Goal: Task Accomplishment & Management: Use online tool/utility

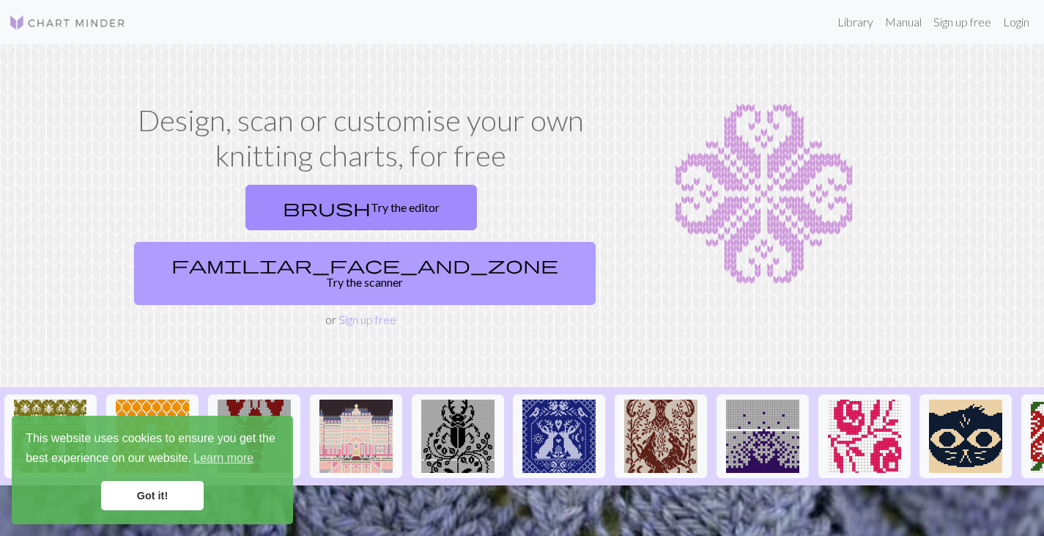
click at [519, 242] on link "familiar_face_and_zone Try the scanner" at bounding box center [365, 273] width 462 height 63
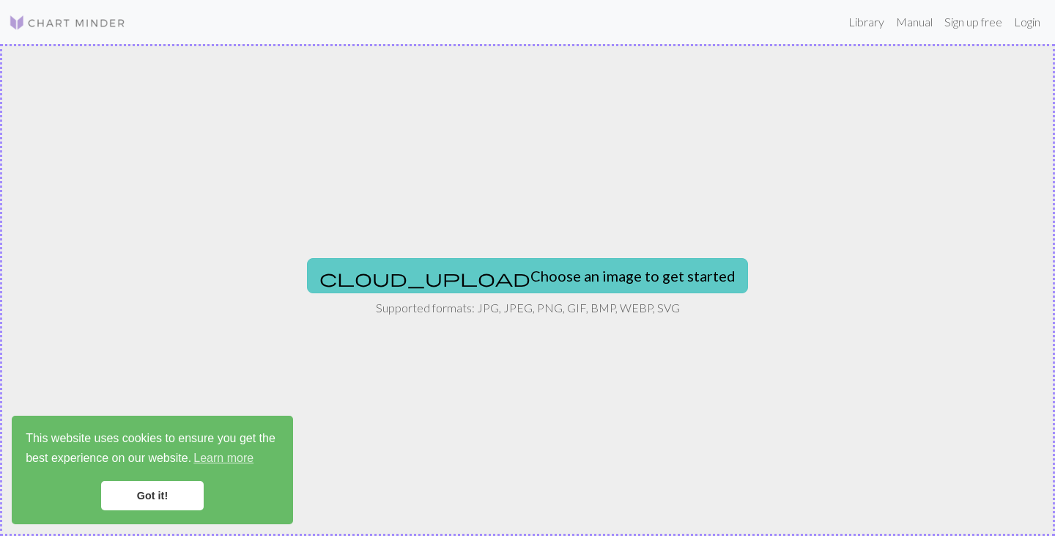
click at [464, 271] on button "cloud_upload Choose an image to get started" at bounding box center [527, 275] width 441 height 35
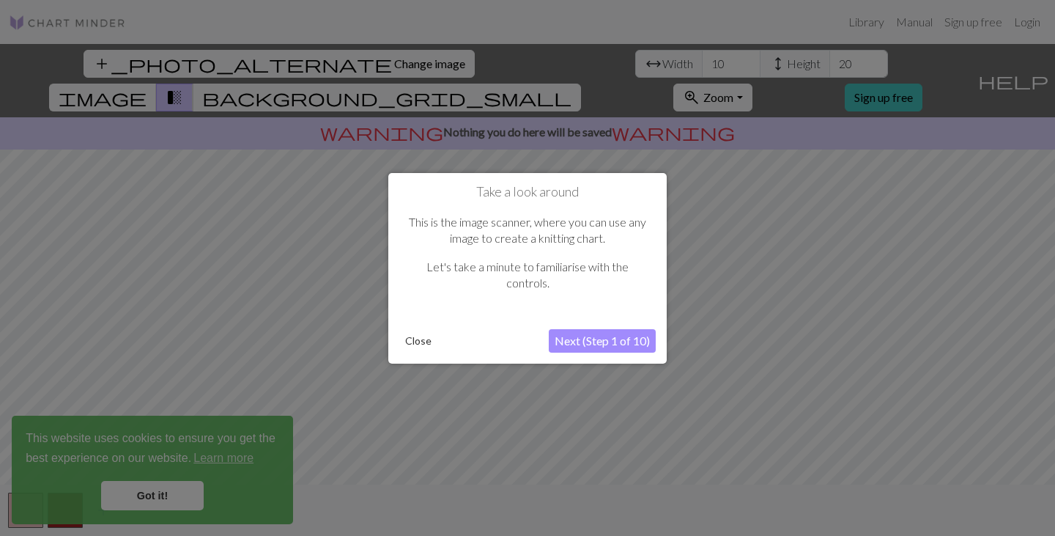
click at [591, 335] on button "Next (Step 1 of 10)" at bounding box center [602, 340] width 107 height 23
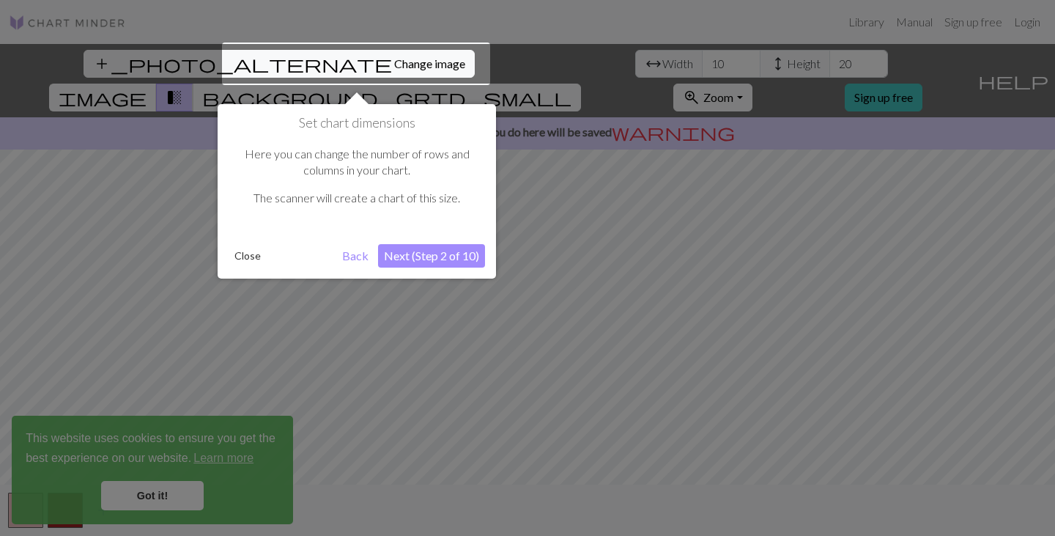
click at [401, 254] on button "Next (Step 2 of 10)" at bounding box center [431, 255] width 107 height 23
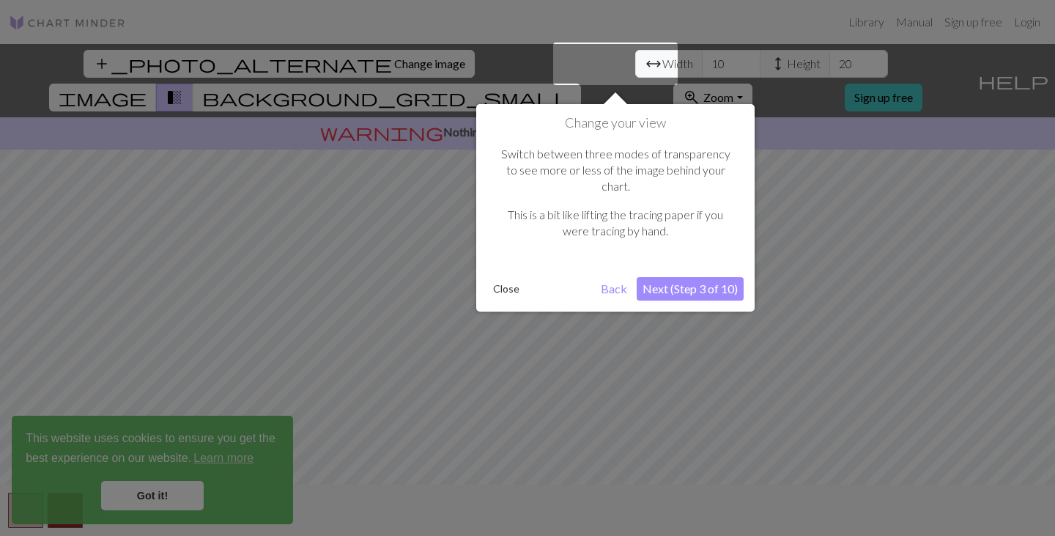
click at [699, 277] on button "Next (Step 3 of 10)" at bounding box center [690, 288] width 107 height 23
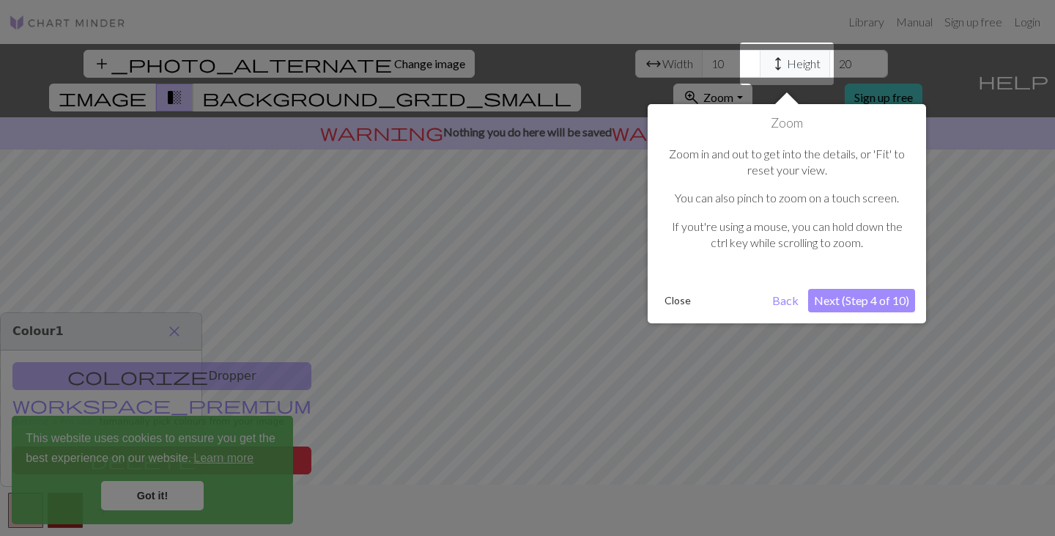
click at [849, 297] on button "Next (Step 4 of 10)" at bounding box center [861, 300] width 107 height 23
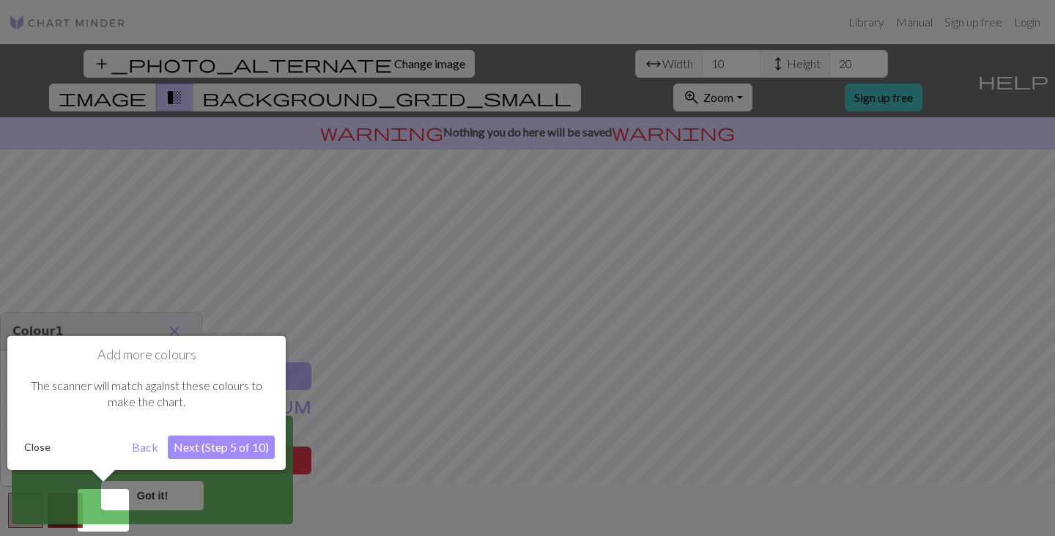
click at [191, 449] on button "Next (Step 5 of 10)" at bounding box center [221, 446] width 107 height 23
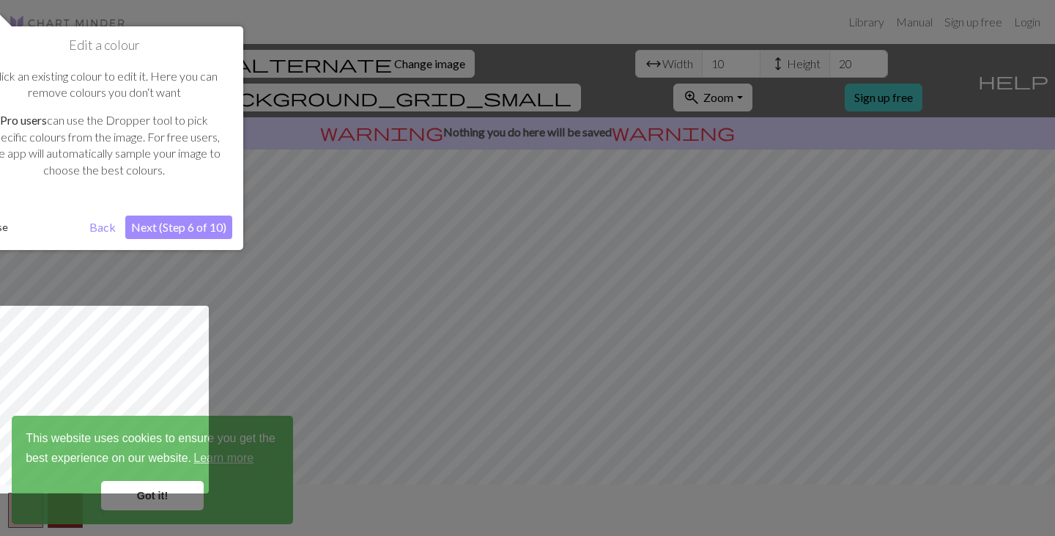
click at [169, 217] on button "Next (Step 6 of 10)" at bounding box center [178, 226] width 107 height 23
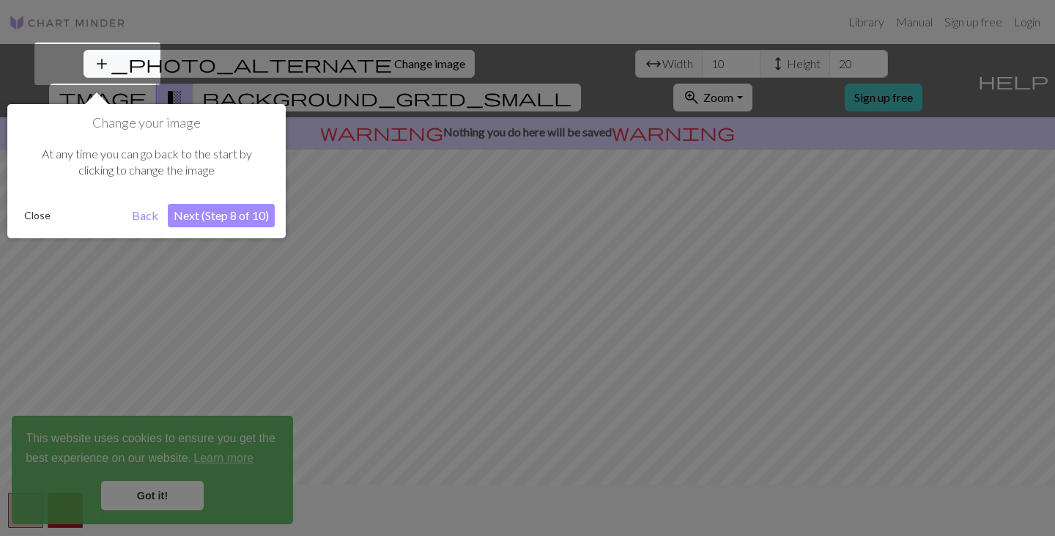
click at [195, 216] on button "Next (Step 8 of 10)" at bounding box center [221, 215] width 107 height 23
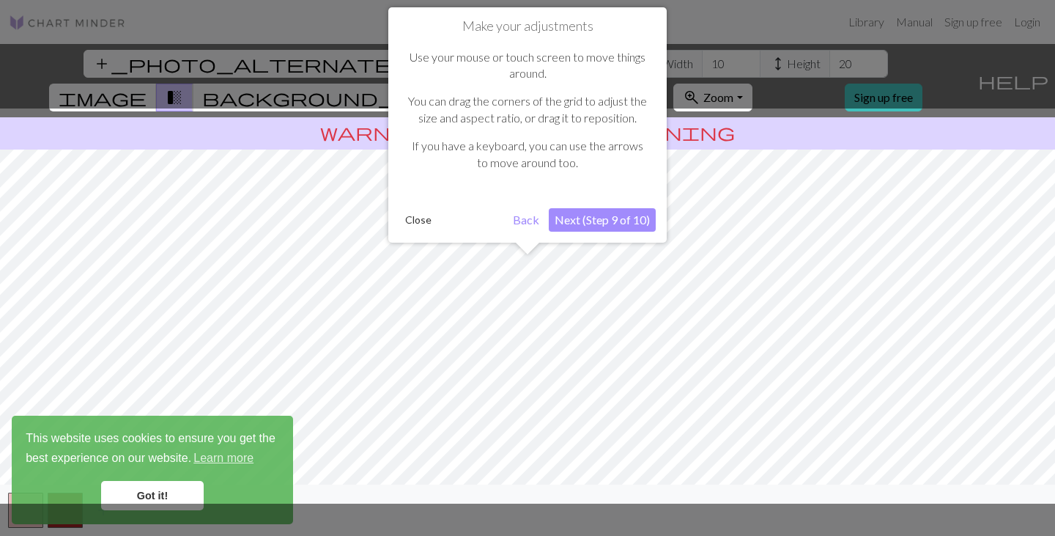
click at [593, 215] on button "Next (Step 9 of 10)" at bounding box center [602, 219] width 107 height 23
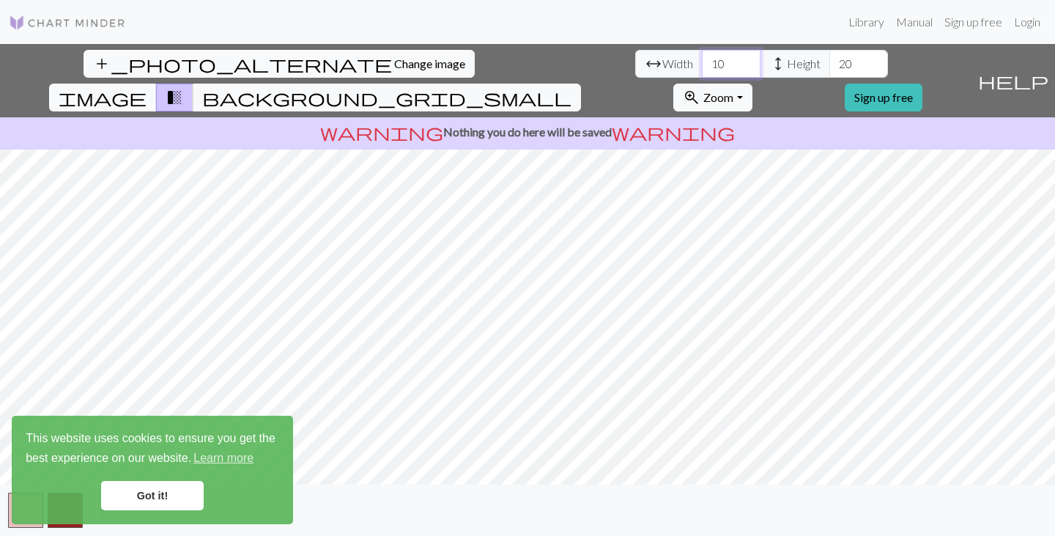
click at [702, 73] on input "10" at bounding box center [731, 64] width 59 height 28
click at [702, 67] on input "9" at bounding box center [731, 64] width 59 height 28
click at [702, 67] on input "8" at bounding box center [731, 64] width 59 height 28
click at [702, 58] on input "9" at bounding box center [731, 64] width 59 height 28
click at [702, 58] on input "10" at bounding box center [731, 64] width 59 height 28
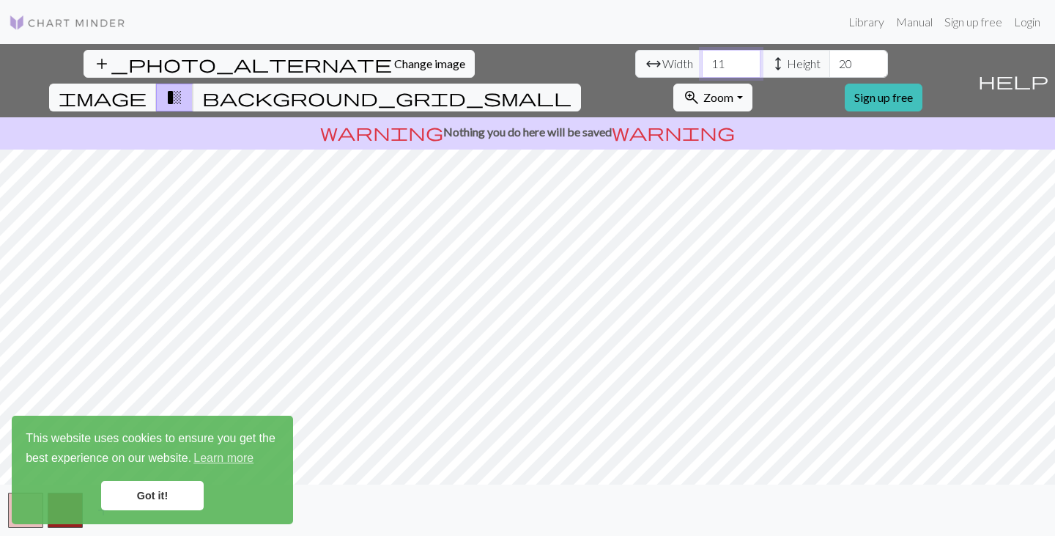
click at [702, 58] on input "11" at bounding box center [731, 64] width 59 height 28
click at [702, 58] on input "12" at bounding box center [731, 64] width 59 height 28
click at [702, 58] on input "13" at bounding box center [731, 64] width 59 height 28
click at [702, 58] on input "14" at bounding box center [731, 64] width 59 height 28
click at [702, 58] on input "15" at bounding box center [731, 64] width 59 height 28
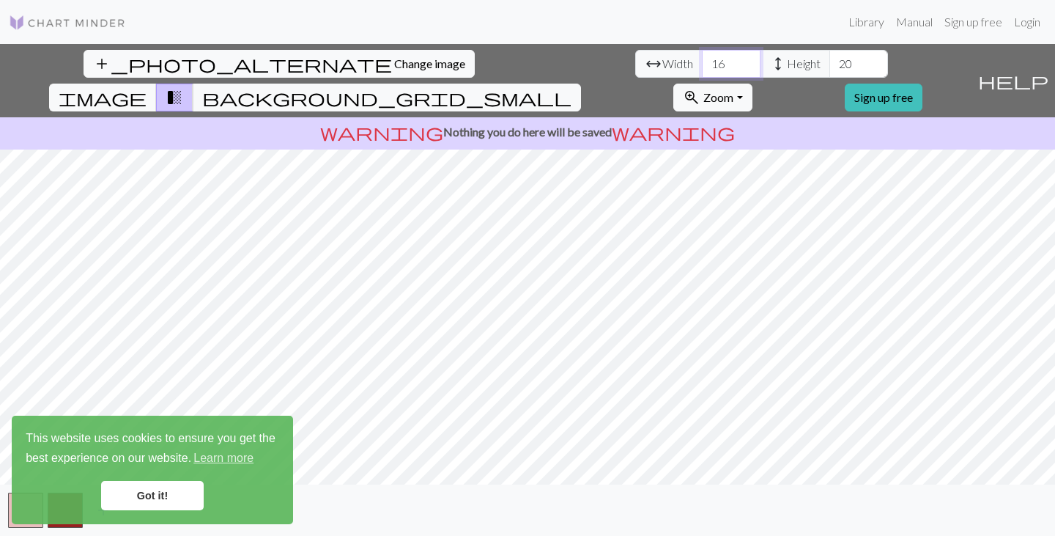
click at [702, 58] on input "16" at bounding box center [731, 64] width 59 height 28
click at [702, 58] on input "17" at bounding box center [731, 64] width 59 height 28
click at [702, 58] on input "18" at bounding box center [731, 64] width 59 height 28
click at [702, 58] on input "19" at bounding box center [731, 64] width 59 height 28
click at [702, 58] on input "20" at bounding box center [731, 64] width 59 height 28
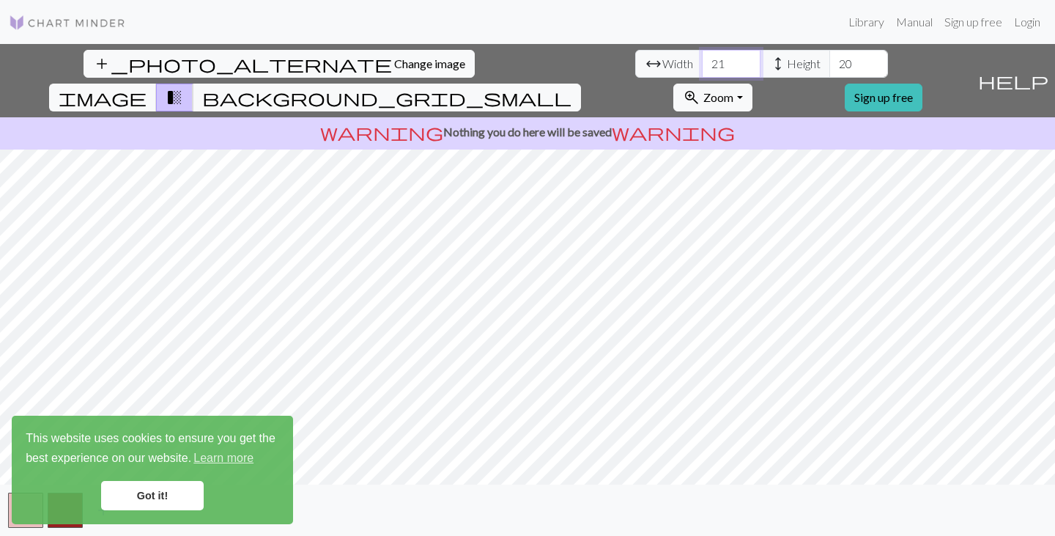
click at [702, 58] on input "21" at bounding box center [731, 64] width 59 height 28
type input "22"
click at [702, 58] on input "22" at bounding box center [731, 64] width 59 height 28
click at [769, 61] on span "height" at bounding box center [778, 63] width 18 height 21
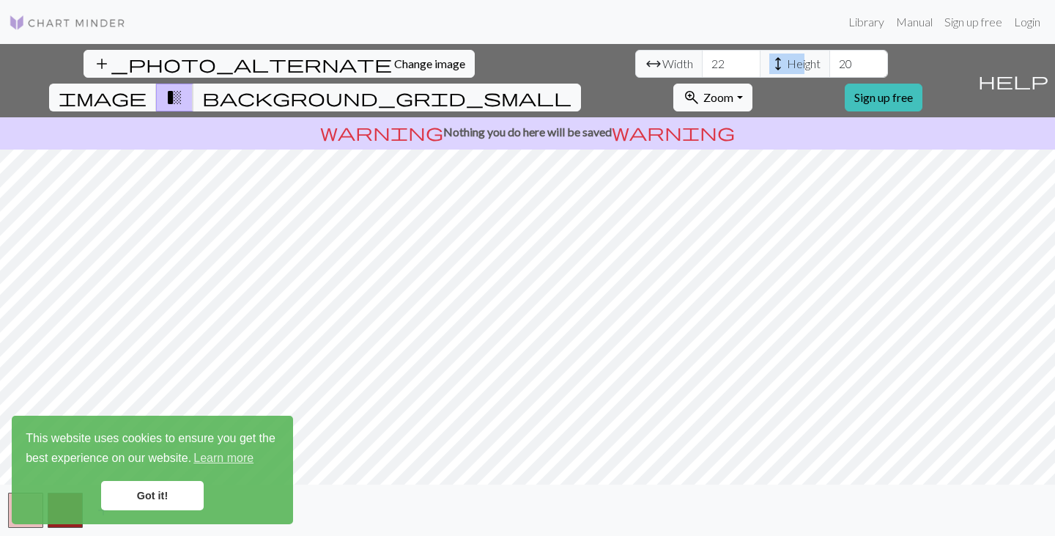
click at [769, 61] on span "height" at bounding box center [778, 63] width 18 height 21
click at [769, 70] on span "height" at bounding box center [778, 63] width 18 height 21
click at [830, 61] on input "20" at bounding box center [859, 64] width 59 height 28
click at [830, 70] on input "19" at bounding box center [859, 64] width 59 height 28
click at [830, 70] on input "18" at bounding box center [859, 64] width 59 height 28
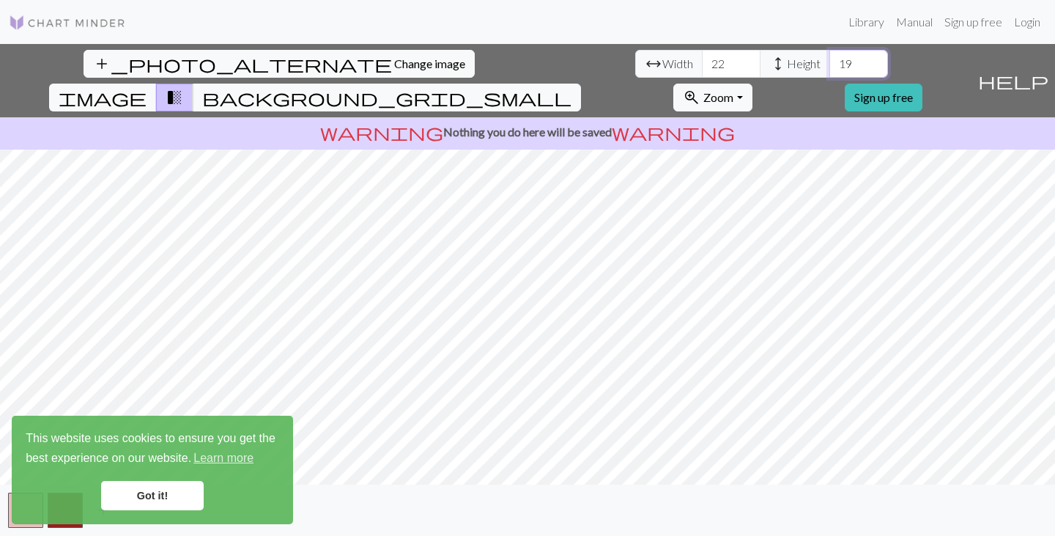
click at [830, 59] on input "19" at bounding box center [859, 64] width 59 height 28
click at [830, 59] on input "20" at bounding box center [859, 64] width 59 height 28
click at [830, 59] on input "21" at bounding box center [859, 64] width 59 height 28
click at [830, 59] on input "22" at bounding box center [859, 64] width 59 height 28
click at [830, 59] on input "23" at bounding box center [859, 64] width 59 height 28
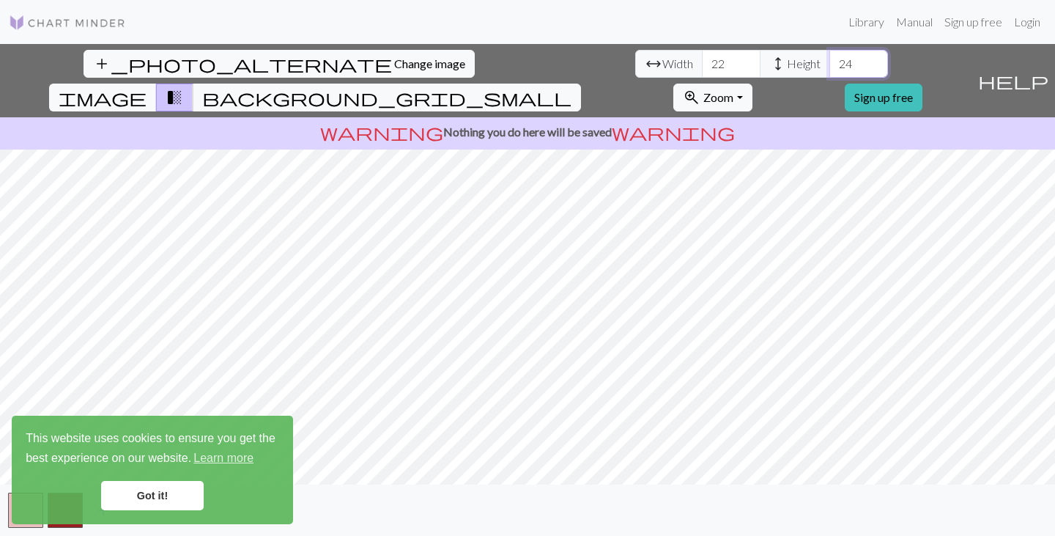
click at [830, 59] on input "24" at bounding box center [859, 64] width 59 height 28
click at [830, 59] on input "25" at bounding box center [859, 64] width 59 height 28
click at [830, 59] on input "26" at bounding box center [859, 64] width 59 height 28
click at [830, 59] on input "27" at bounding box center [859, 64] width 59 height 28
click at [830, 59] on input "28" at bounding box center [859, 64] width 59 height 28
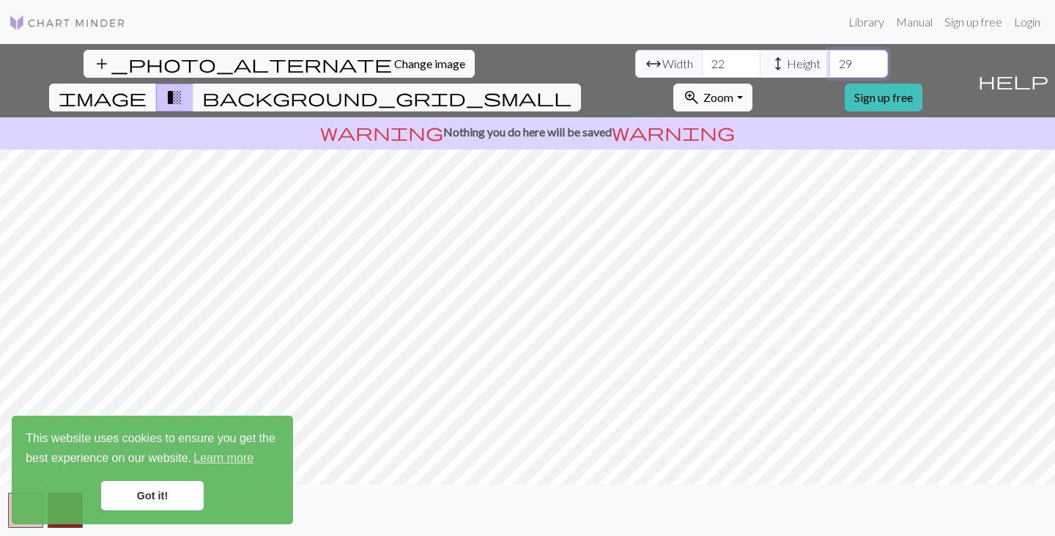
click at [830, 59] on input "29" at bounding box center [859, 64] width 59 height 28
click at [830, 59] on input "30" at bounding box center [859, 64] width 59 height 28
click at [830, 59] on input "31" at bounding box center [859, 64] width 59 height 28
click at [830, 59] on input "32" at bounding box center [859, 64] width 59 height 28
click at [830, 59] on input "33" at bounding box center [859, 64] width 59 height 28
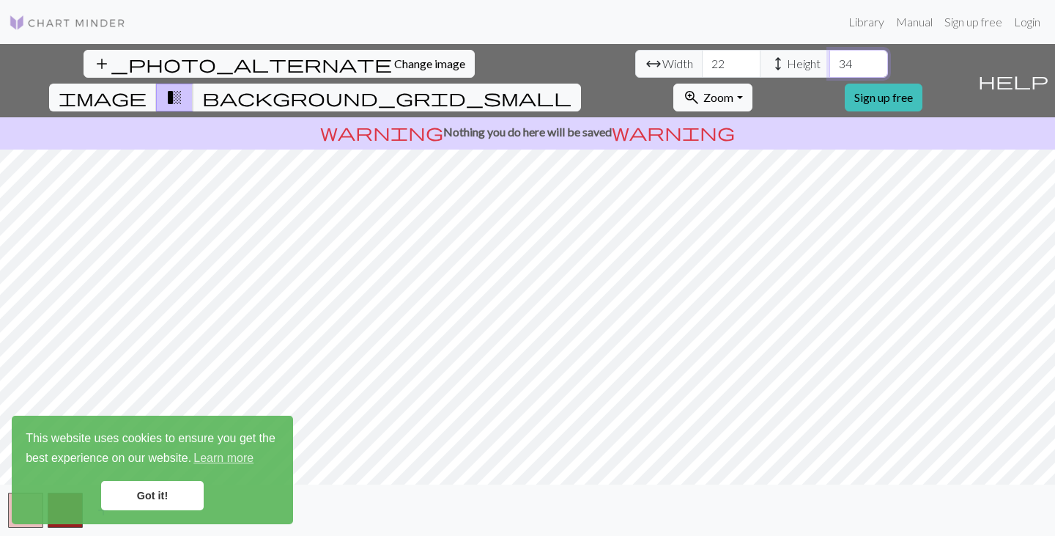
click at [830, 59] on input "34" at bounding box center [859, 64] width 59 height 28
click at [830, 59] on input "35" at bounding box center [859, 64] width 59 height 28
click at [830, 59] on input "36" at bounding box center [859, 64] width 59 height 28
click at [830, 59] on input "37" at bounding box center [859, 64] width 59 height 28
click at [830, 59] on input "38" at bounding box center [859, 64] width 59 height 28
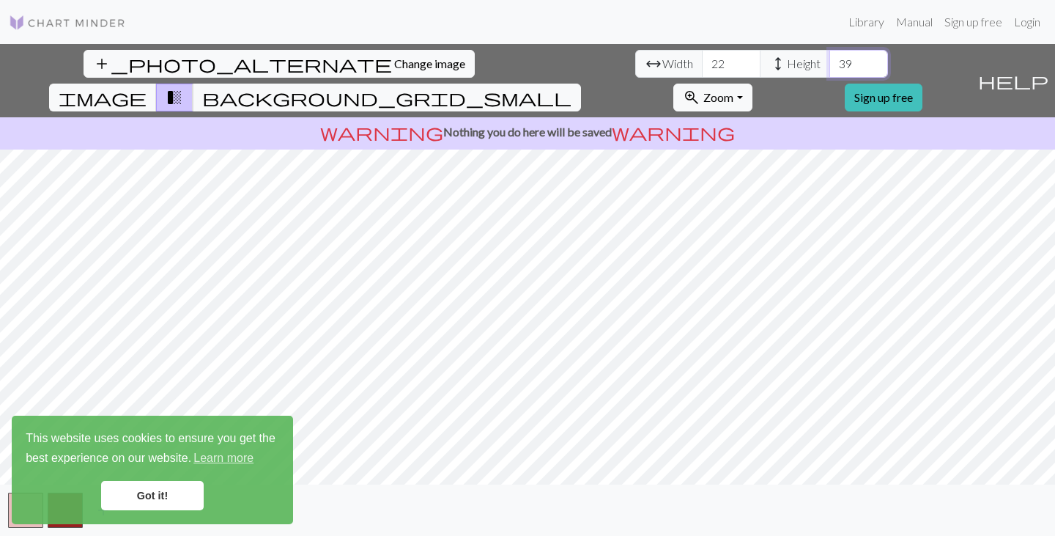
click at [830, 59] on input "39" at bounding box center [859, 64] width 59 height 28
click at [830, 59] on input "40" at bounding box center [859, 64] width 59 height 28
click at [830, 59] on input "41" at bounding box center [859, 64] width 59 height 28
click at [830, 59] on input "42" at bounding box center [859, 64] width 59 height 28
click at [830, 59] on input "43" at bounding box center [859, 64] width 59 height 28
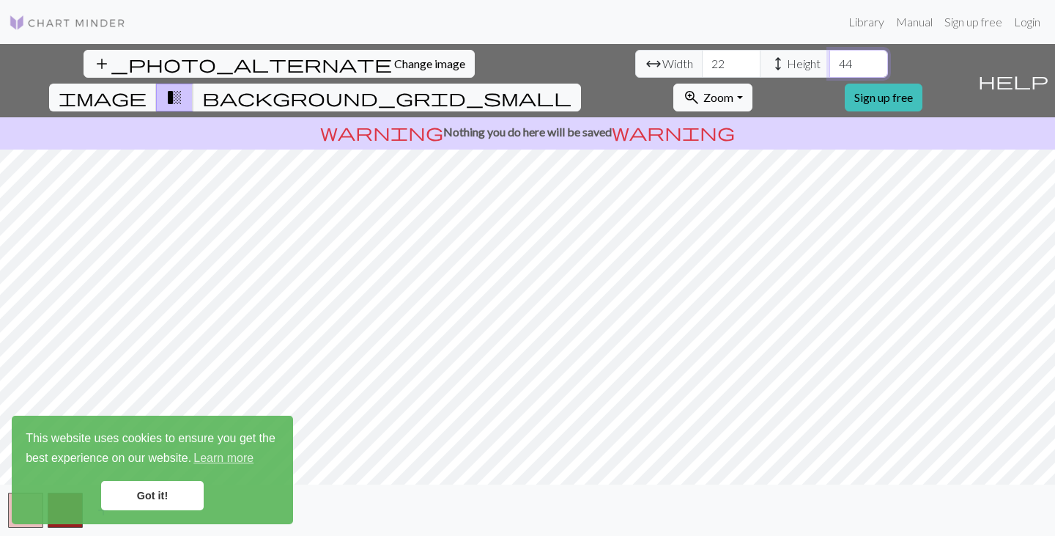
type input "44"
click at [830, 59] on input "44" at bounding box center [859, 64] width 59 height 28
click at [701, 87] on span "zoom_in" at bounding box center [692, 97] width 18 height 21
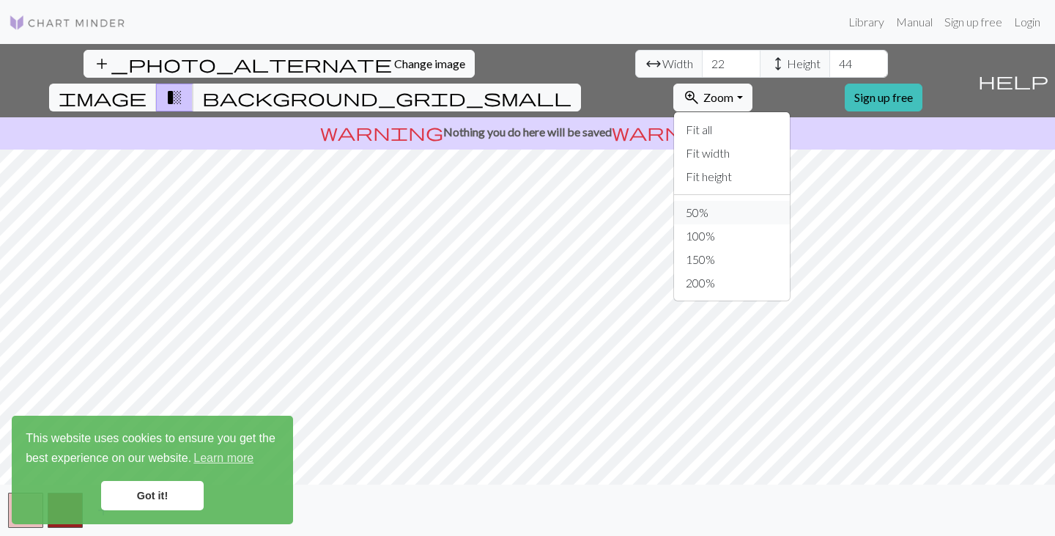
click at [781, 201] on button "50%" at bounding box center [732, 212] width 116 height 23
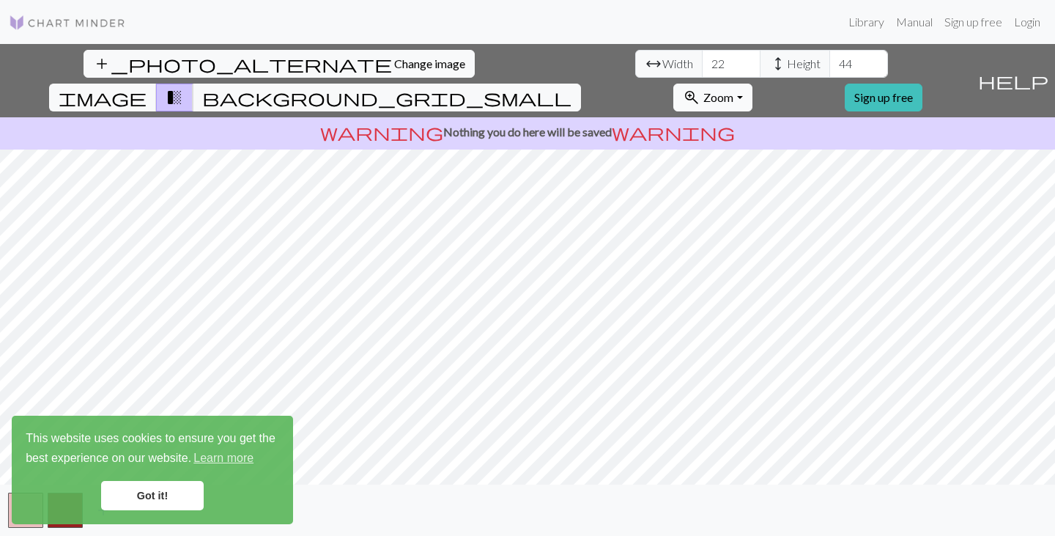
click at [734, 90] on span "Zoom" at bounding box center [718, 97] width 30 height 14
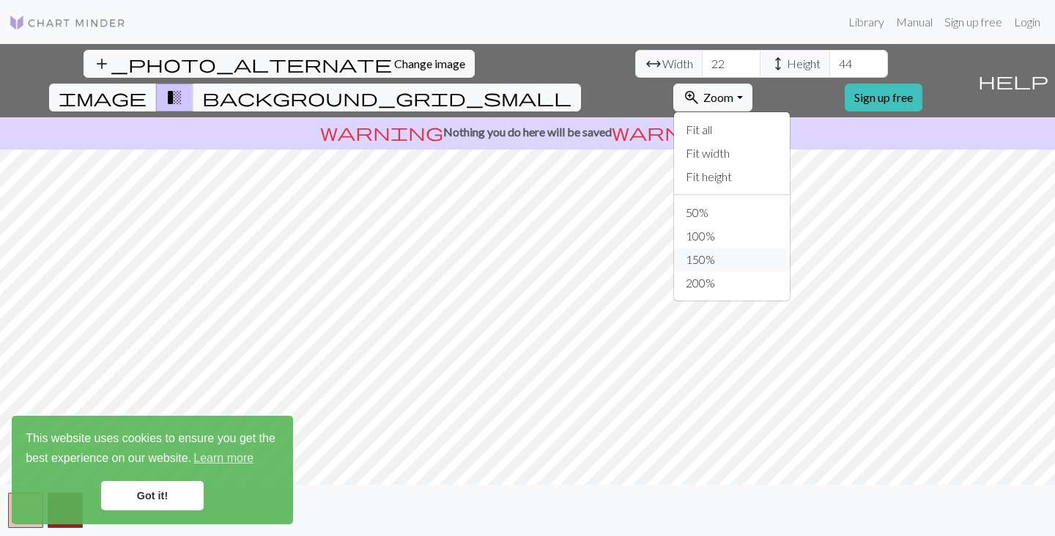
click at [768, 248] on button "150%" at bounding box center [732, 259] width 116 height 23
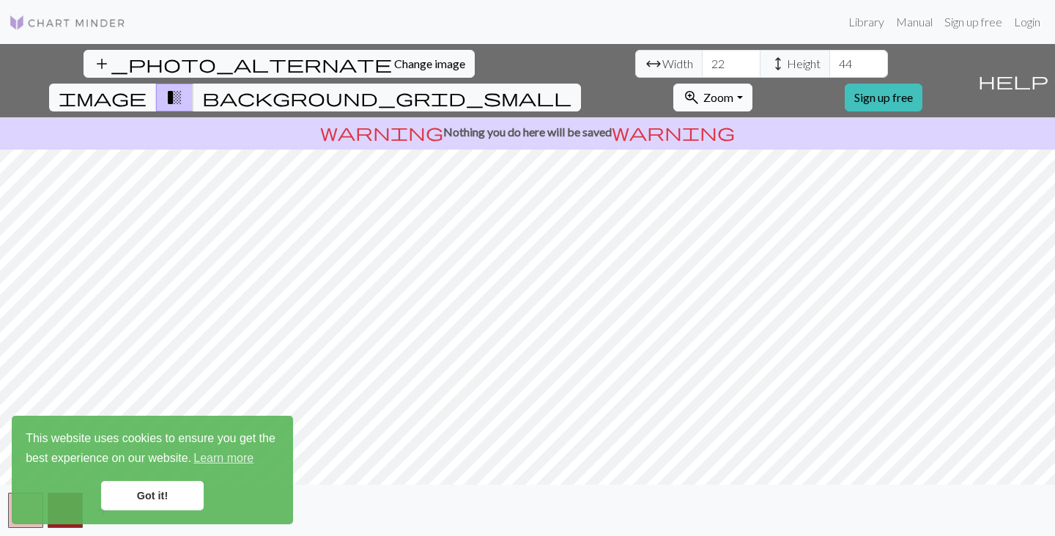
click at [734, 90] on span "Zoom" at bounding box center [718, 97] width 30 height 14
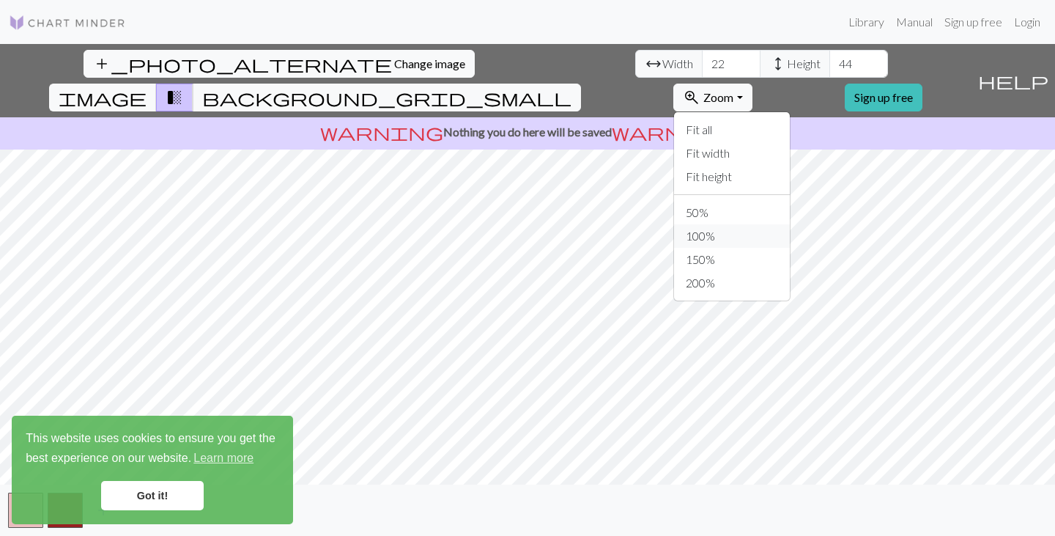
click at [768, 224] on button "100%" at bounding box center [732, 235] width 116 height 23
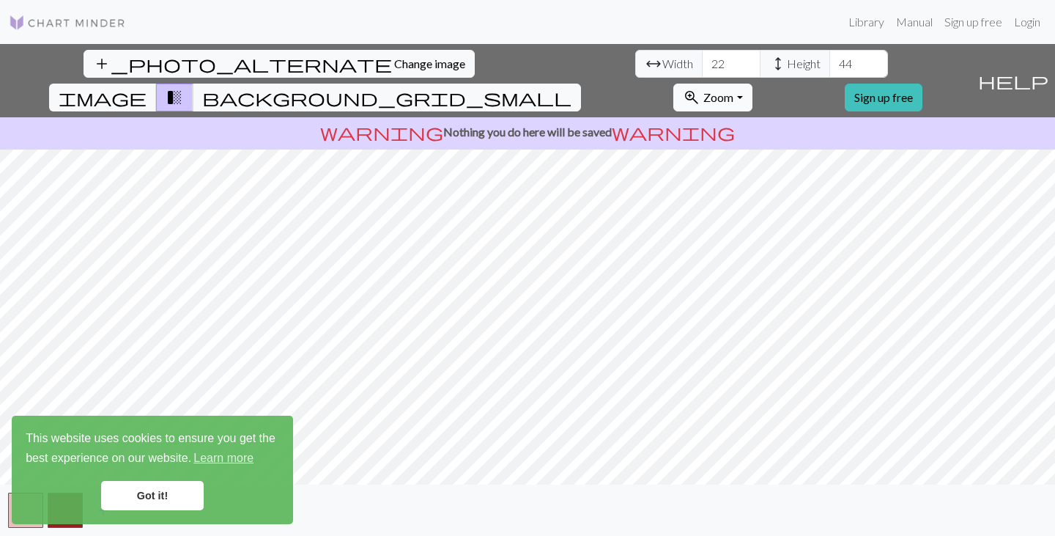
click at [734, 90] on span "Zoom" at bounding box center [718, 97] width 30 height 14
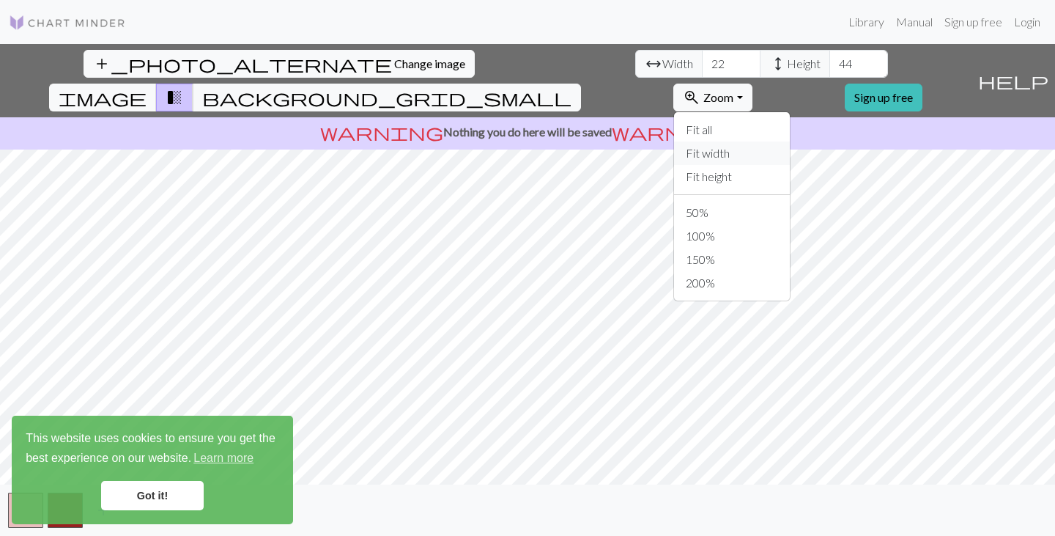
click at [790, 141] on button "Fit width" at bounding box center [732, 152] width 116 height 23
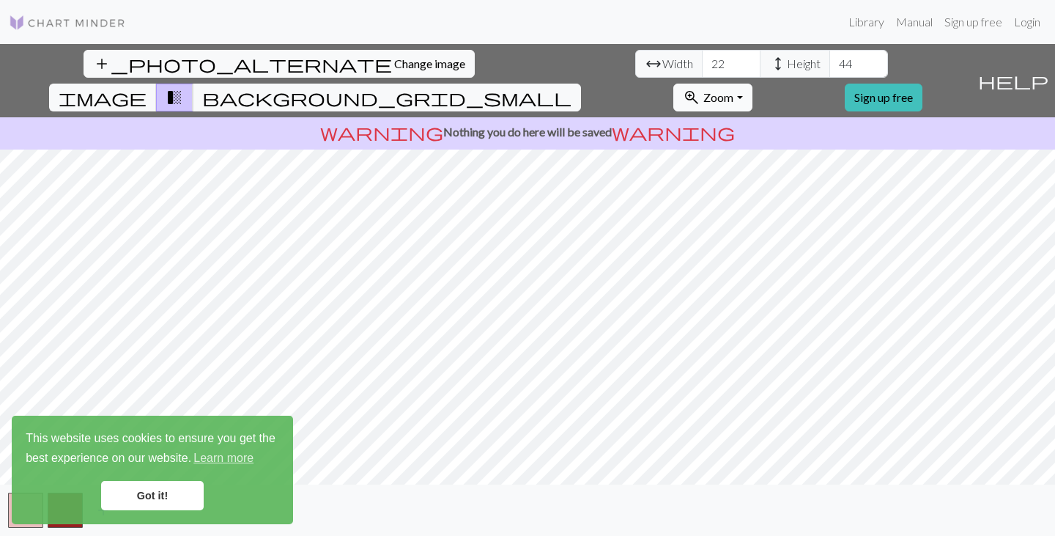
click at [734, 90] on span "Zoom" at bounding box center [718, 97] width 30 height 14
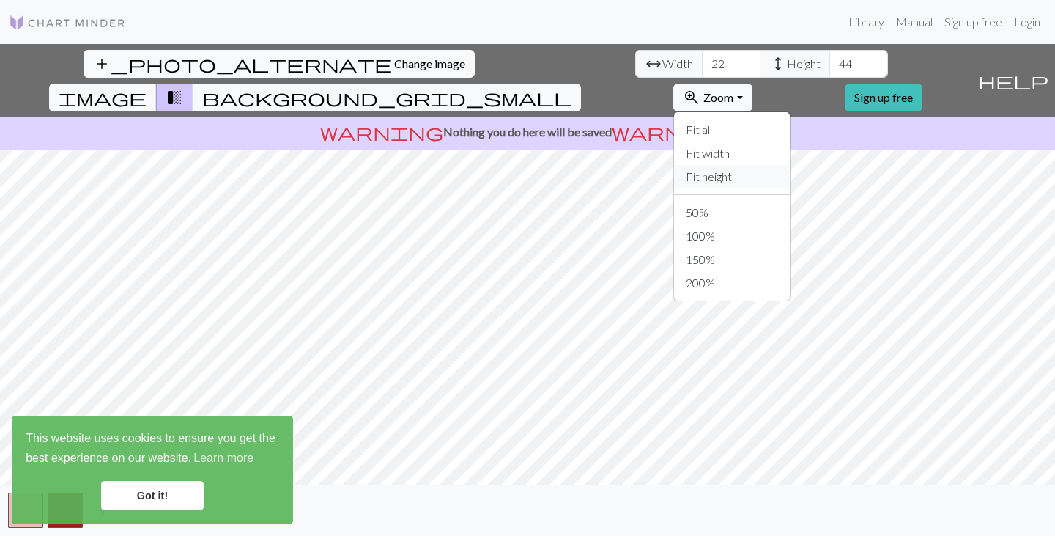
click at [790, 165] on button "Fit height" at bounding box center [732, 176] width 116 height 23
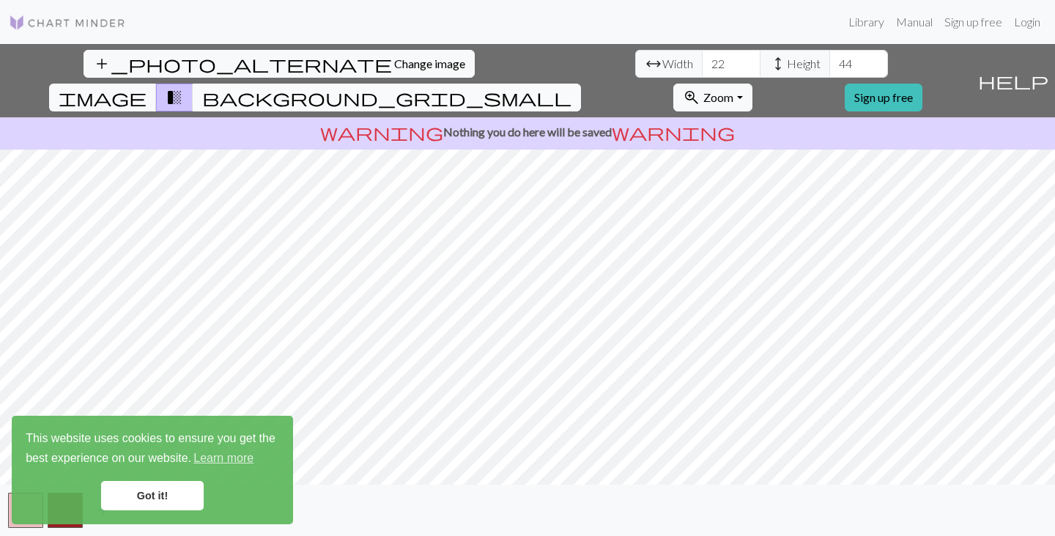
click at [572, 87] on span "background_grid_small" at bounding box center [386, 97] width 369 height 21
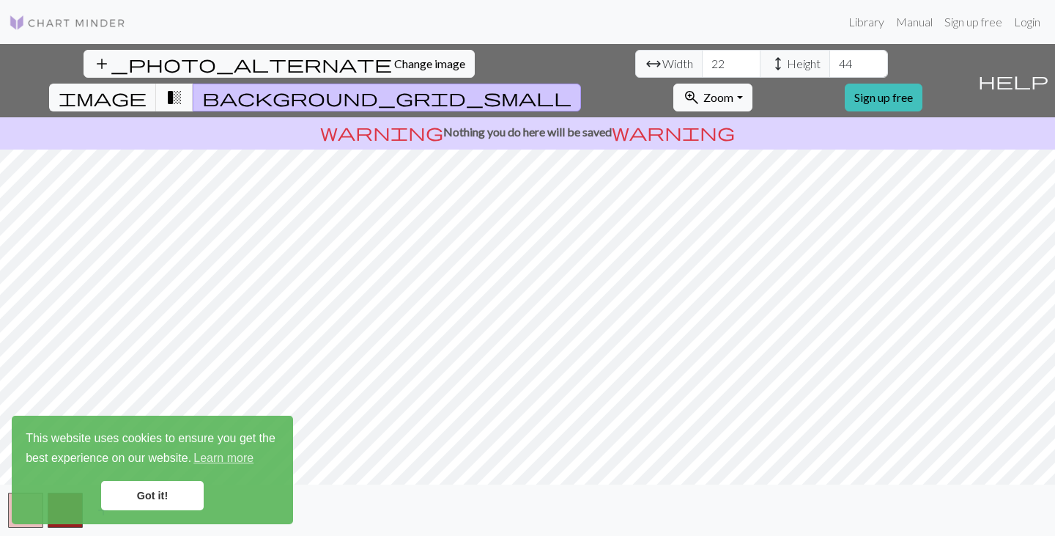
click at [193, 84] on button "transition_fade" at bounding box center [174, 98] width 37 height 28
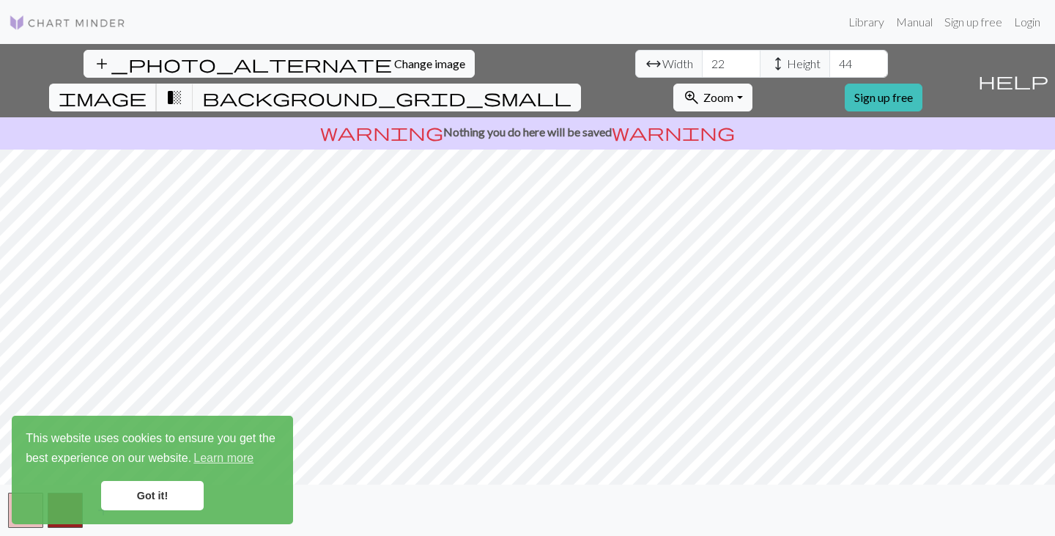
click at [147, 87] on span "image" at bounding box center [103, 97] width 88 height 21
click at [645, 64] on span "arrow_range" at bounding box center [654, 63] width 18 height 21
click at [662, 65] on span "Width" at bounding box center [677, 64] width 31 height 18
click at [702, 64] on input "22" at bounding box center [731, 64] width 59 height 28
click at [702, 56] on input "23" at bounding box center [731, 64] width 59 height 28
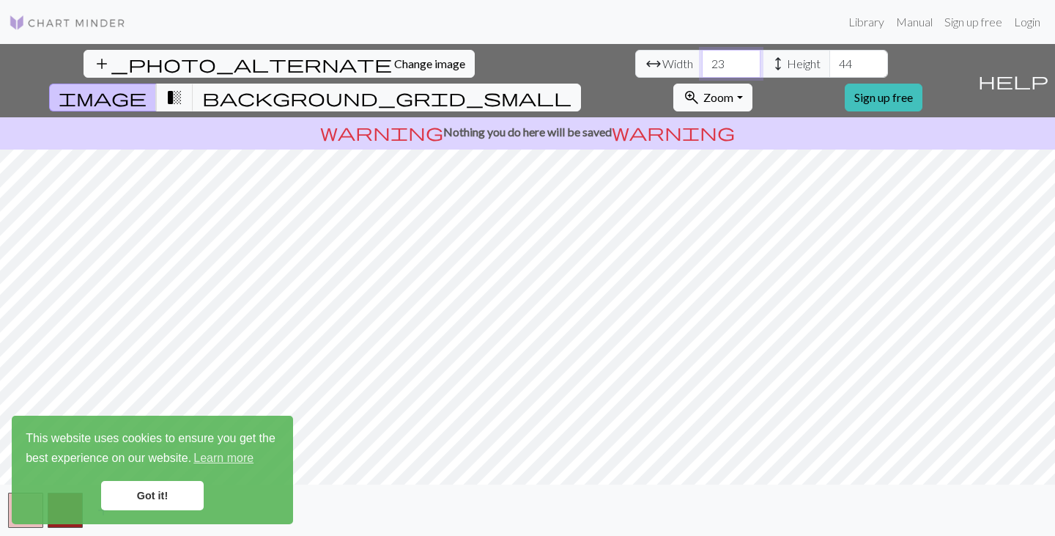
click at [702, 58] on input "24" at bounding box center [731, 64] width 59 height 28
click at [702, 57] on input "25" at bounding box center [731, 64] width 59 height 28
click at [702, 59] on input "26" at bounding box center [731, 64] width 59 height 28
click at [702, 58] on input "27" at bounding box center [731, 64] width 59 height 28
click at [830, 59] on input "44" at bounding box center [859, 64] width 59 height 28
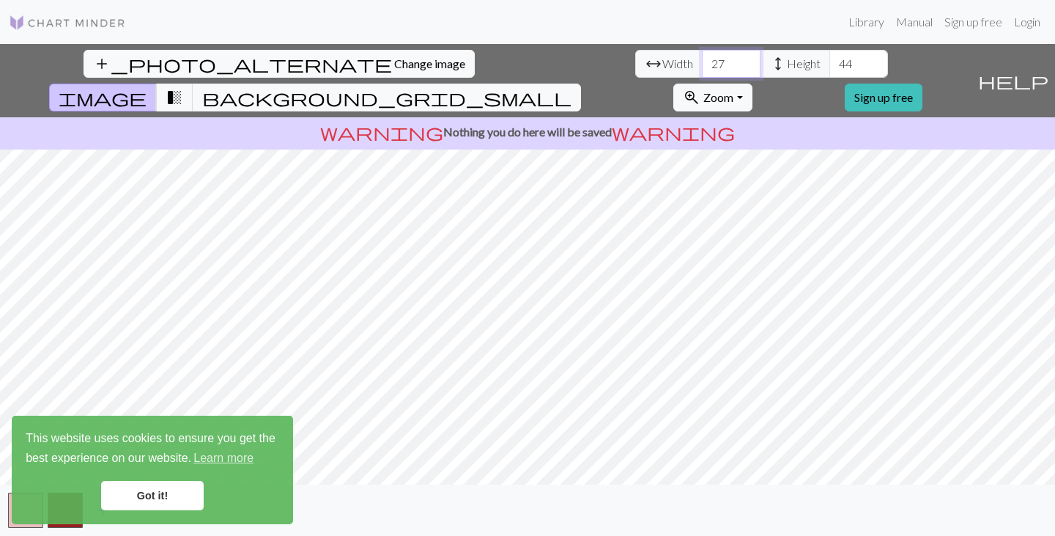
click at [702, 60] on input "27" at bounding box center [731, 64] width 59 height 28
click at [702, 63] on input "28" at bounding box center [731, 64] width 59 height 28
click at [702, 59] on input "29" at bounding box center [731, 64] width 59 height 28
type input "30"
click at [702, 63] on input "30" at bounding box center [731, 64] width 59 height 28
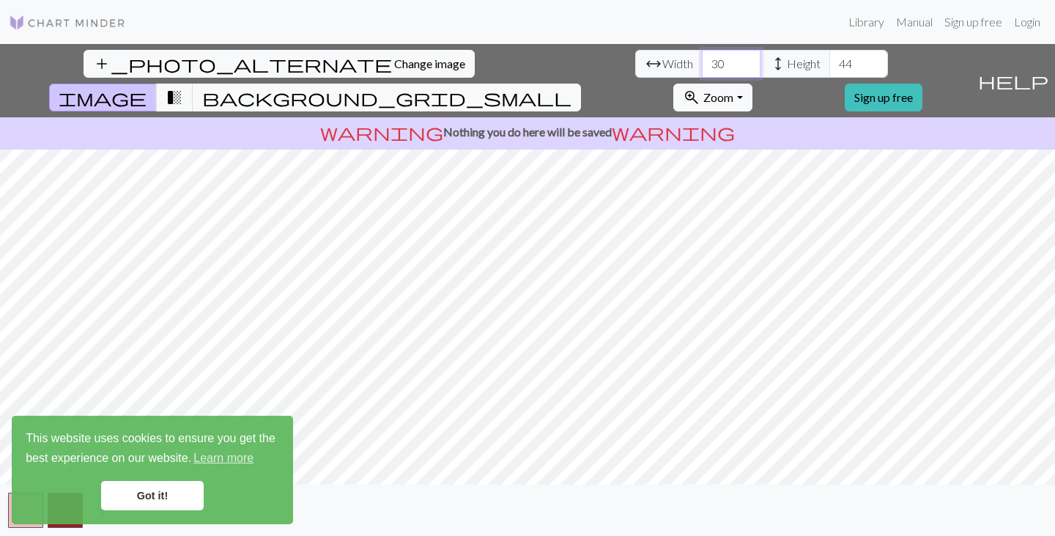
click at [702, 69] on input "30" at bounding box center [731, 64] width 59 height 28
click at [165, 485] on link "Got it!" at bounding box center [152, 495] width 103 height 29
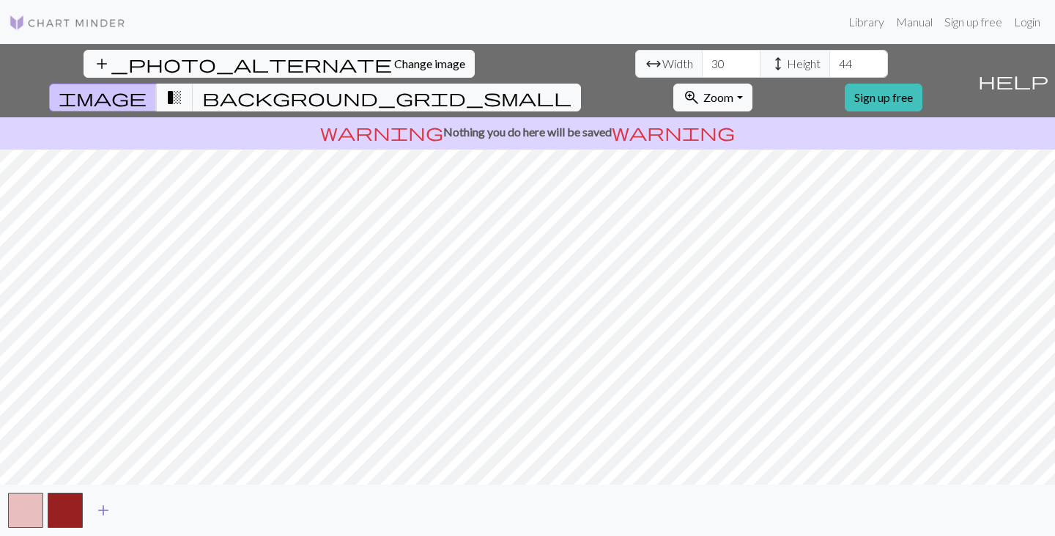
click at [106, 507] on span "add" at bounding box center [104, 510] width 18 height 21
click at [140, 517] on span "add" at bounding box center [143, 510] width 18 height 21
click at [189, 514] on span "add" at bounding box center [183, 510] width 18 height 21
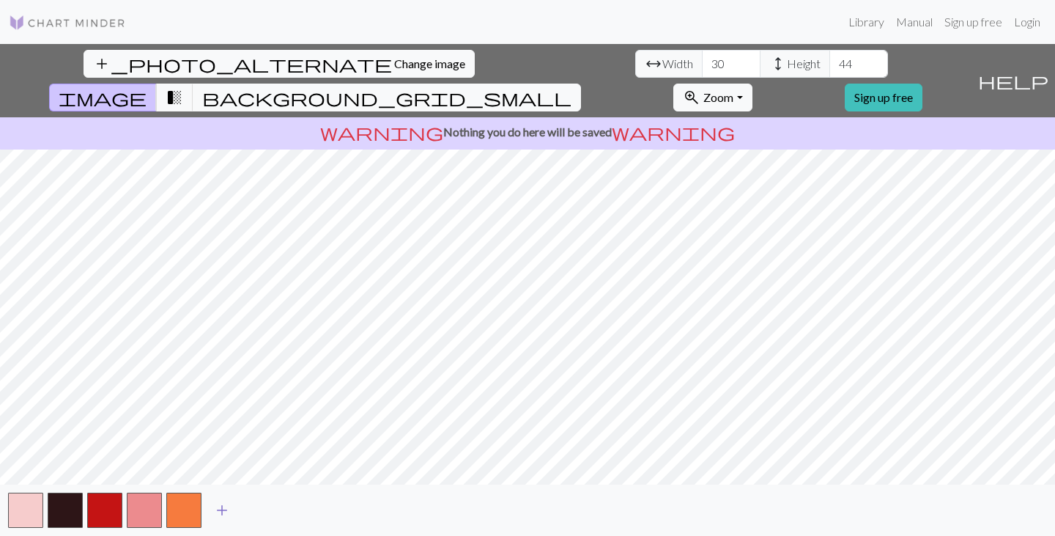
click at [229, 509] on span "add" at bounding box center [222, 510] width 18 height 21
click at [264, 508] on span "add" at bounding box center [262, 510] width 18 height 21
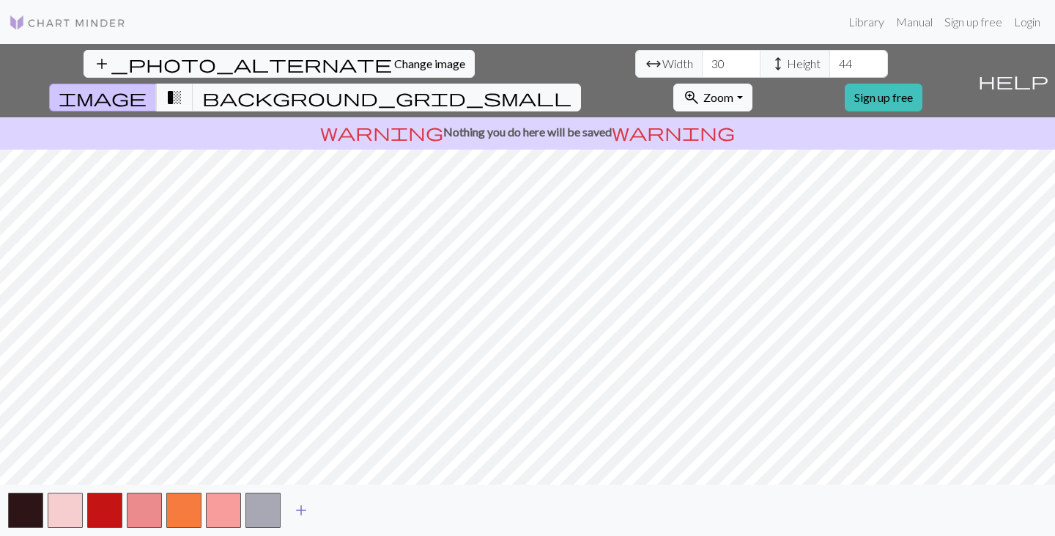
click at [307, 514] on span "add" at bounding box center [301, 510] width 18 height 21
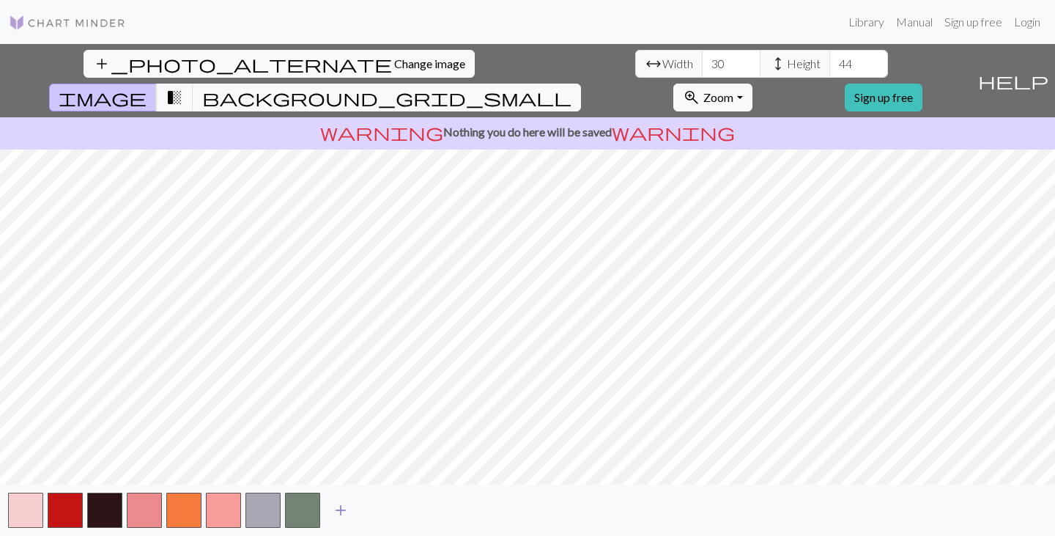
click at [344, 511] on span "add" at bounding box center [341, 510] width 18 height 21
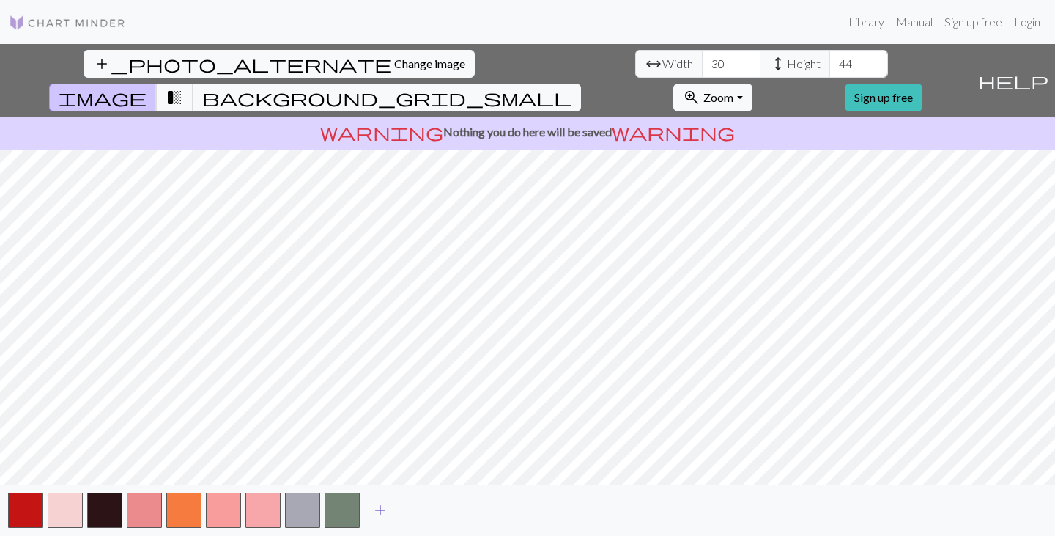
click at [383, 500] on span "add" at bounding box center [381, 510] width 18 height 21
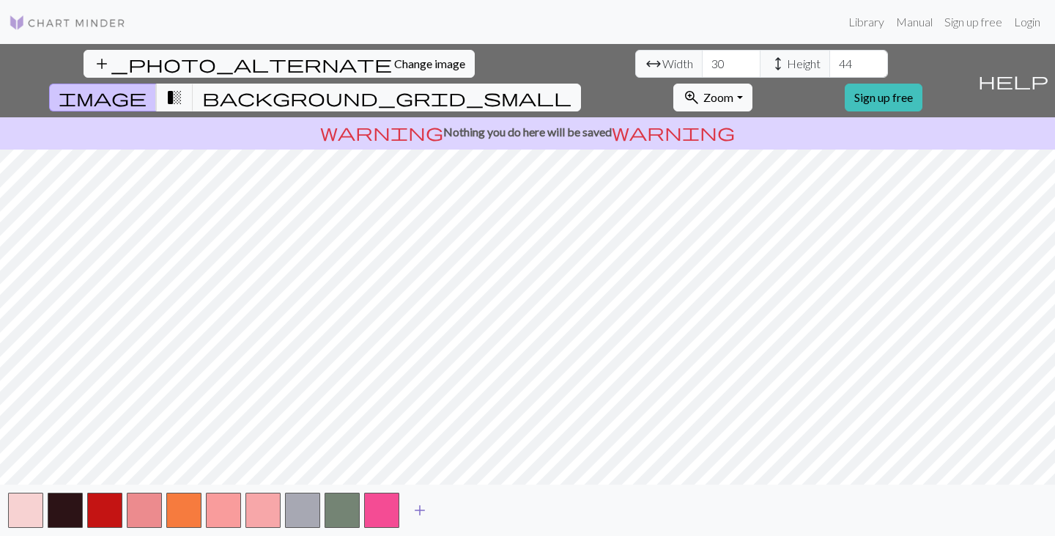
click at [426, 500] on span "add" at bounding box center [420, 510] width 18 height 21
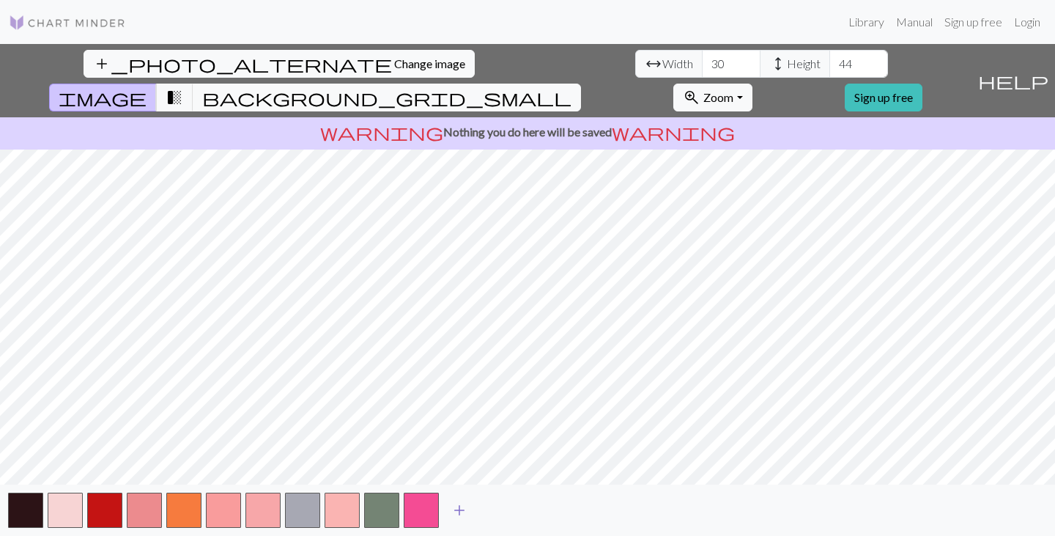
click at [464, 506] on span "add" at bounding box center [460, 510] width 18 height 21
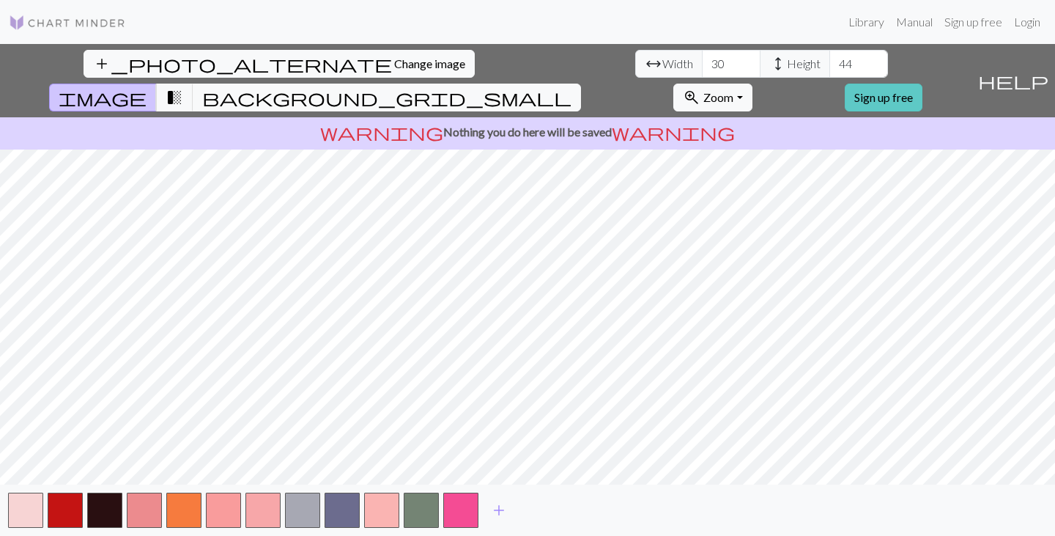
click at [923, 84] on link "Sign up free" at bounding box center [884, 98] width 78 height 28
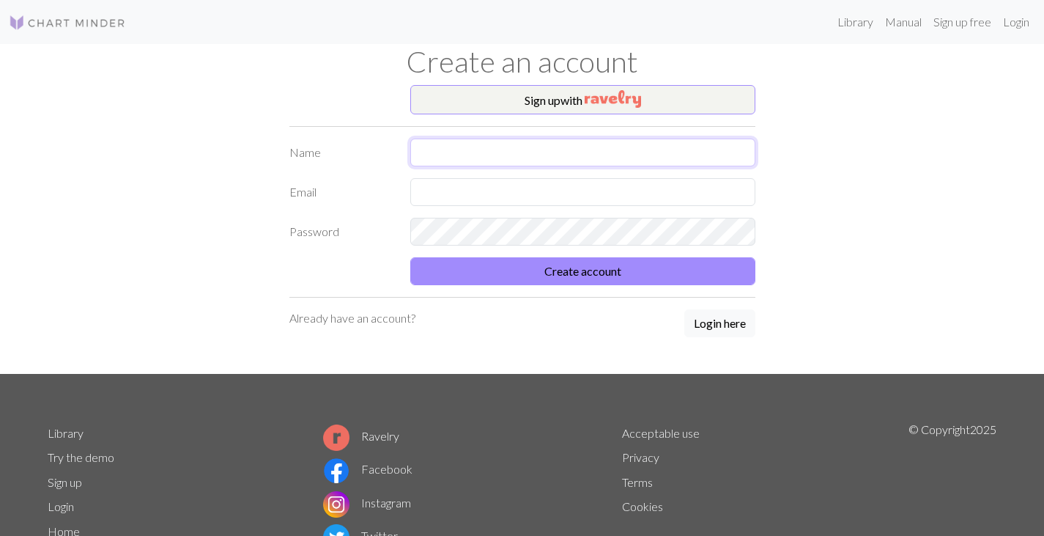
click at [469, 157] on input "text" at bounding box center [582, 152] width 345 height 28
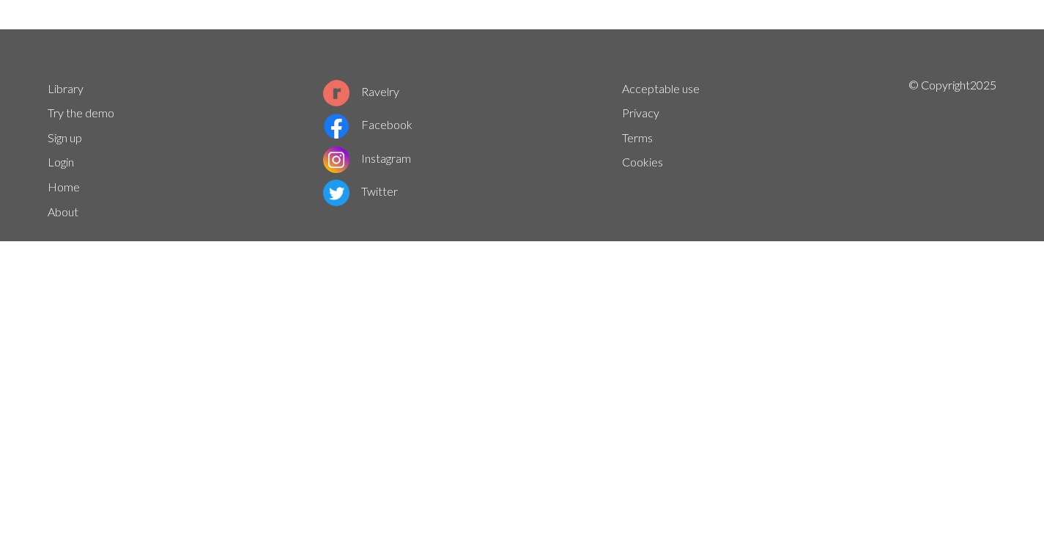
scroll to position [80, 0]
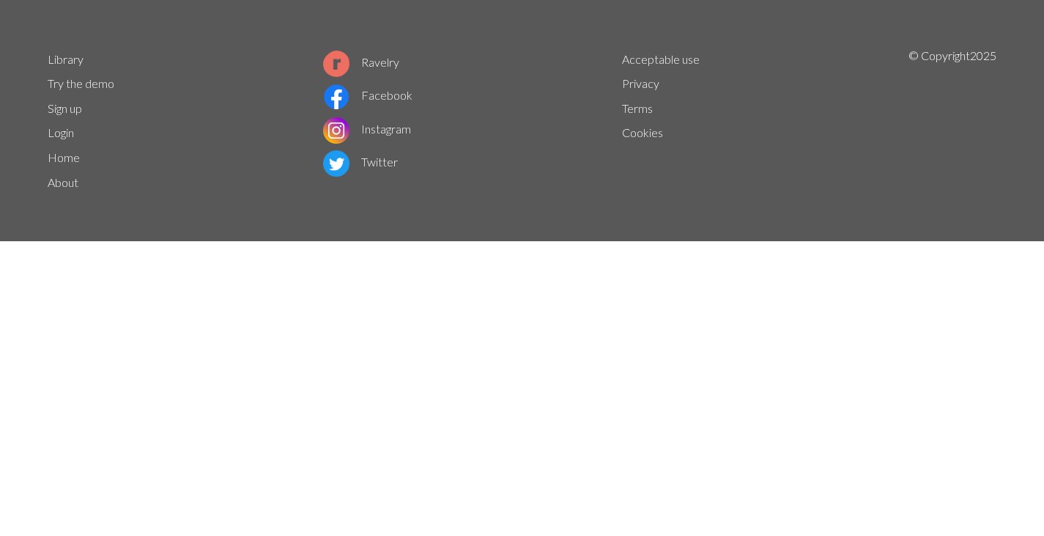
click at [357, 417] on link "Instagram" at bounding box center [367, 423] width 88 height 14
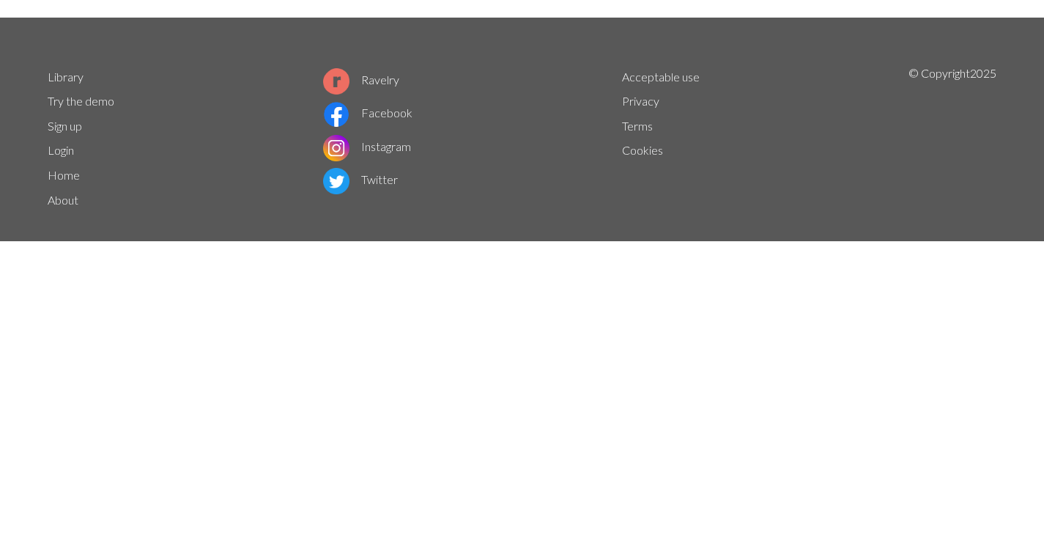
scroll to position [98, 0]
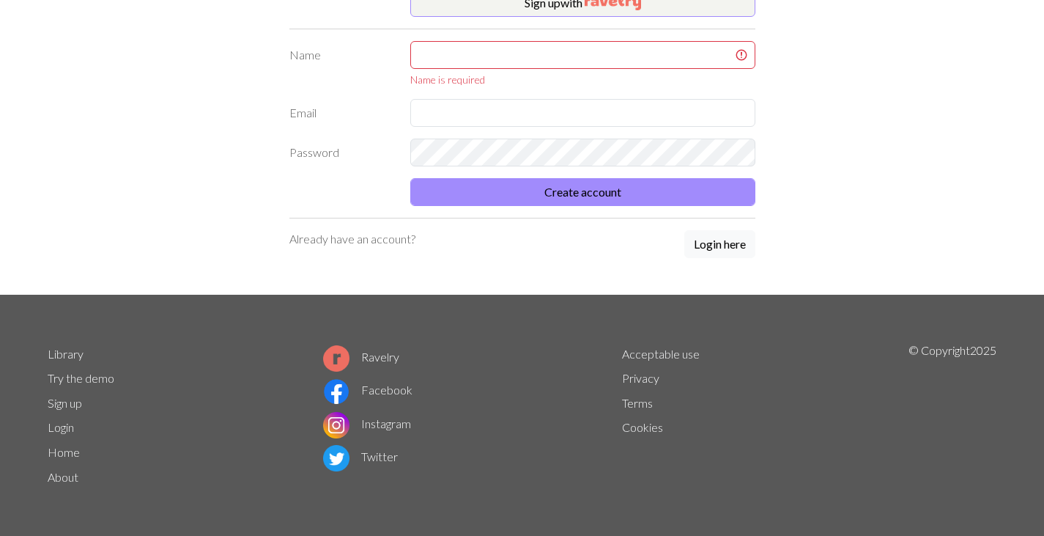
click at [590, 428] on div "Library Try the demo Sign up Login Home About Ravelry Facebook Instagram Twitte…" at bounding box center [522, 421] width 967 height 160
click at [488, 48] on input "text" at bounding box center [582, 55] width 345 height 28
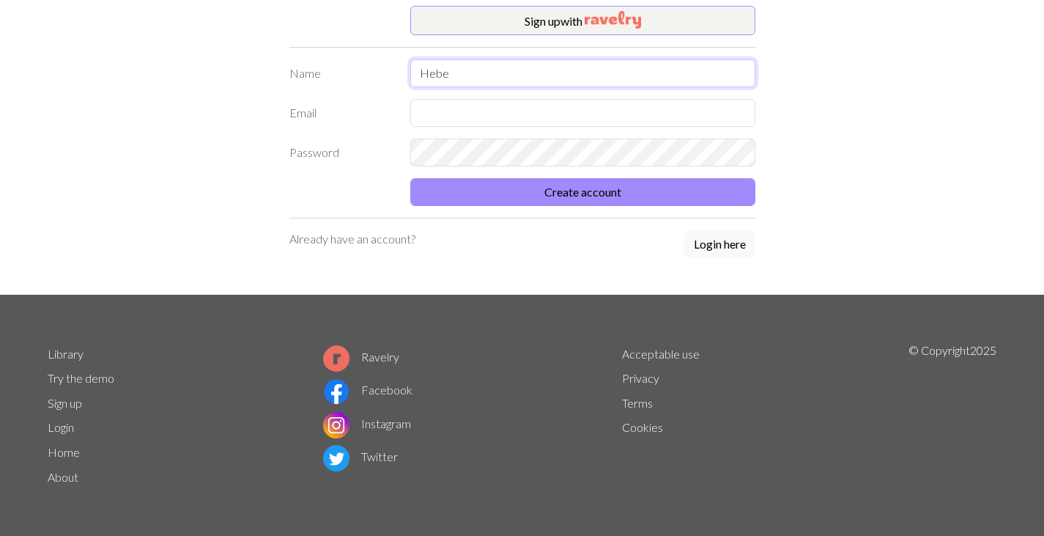
type input "Hebe"
click at [485, 116] on input "text" at bounding box center [582, 113] width 345 height 28
type input "[EMAIL_ADDRESS][DOMAIN_NAME]"
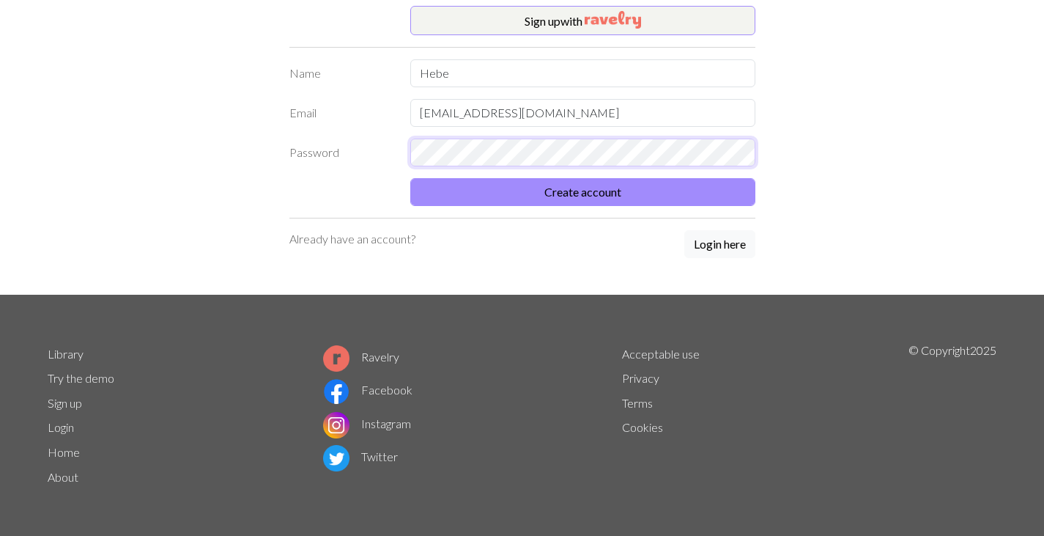
click at [410, 178] on button "Create account" at bounding box center [582, 192] width 345 height 28
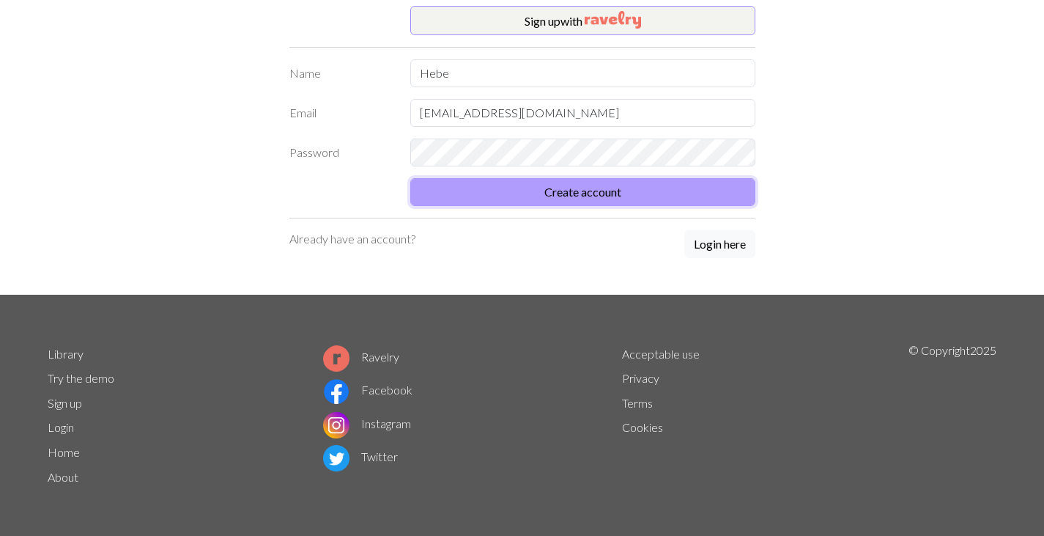
click at [495, 202] on button "Create account" at bounding box center [582, 192] width 345 height 28
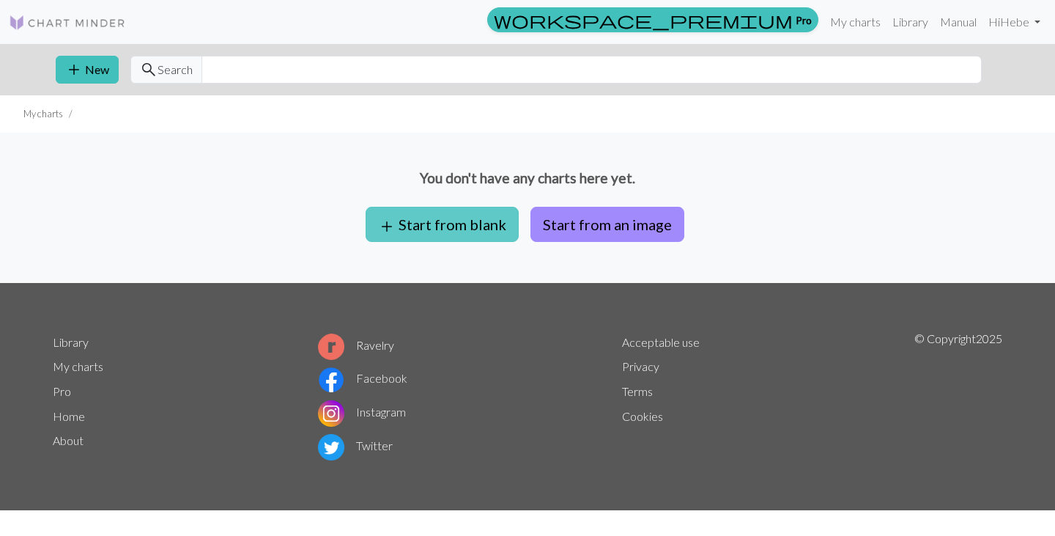
click at [481, 232] on button "add Start from blank" at bounding box center [442, 224] width 153 height 35
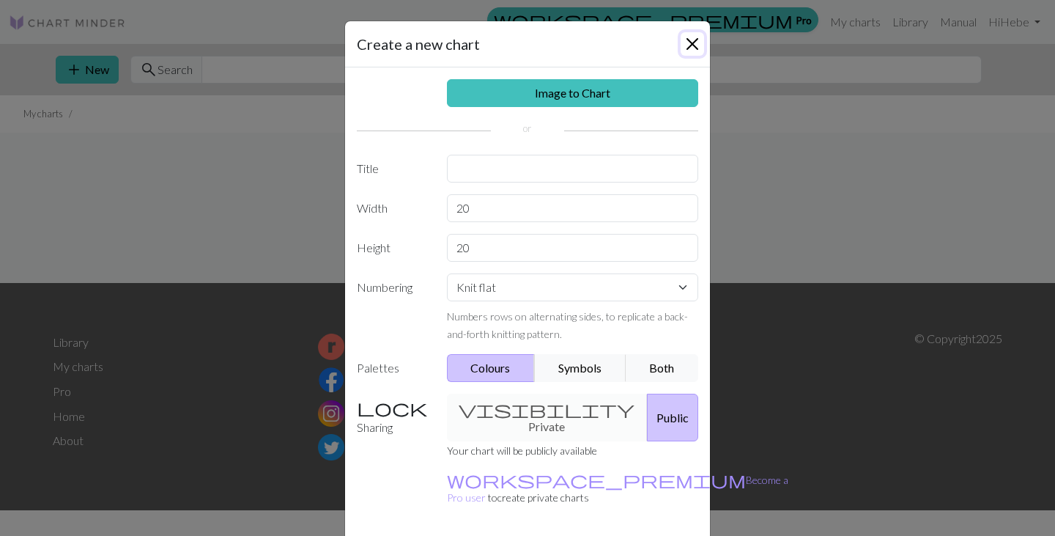
click at [683, 37] on button "Close" at bounding box center [692, 43] width 23 height 23
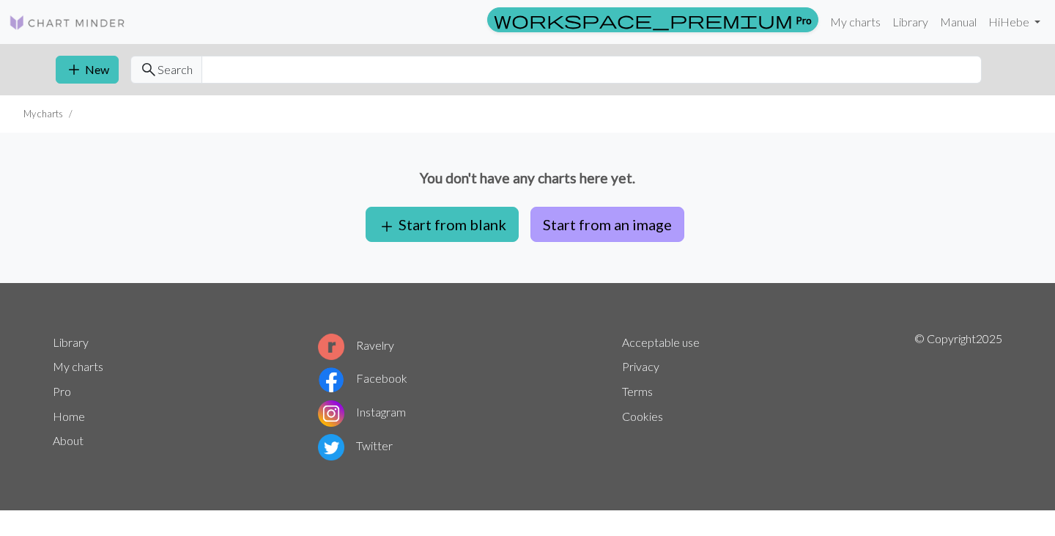
click at [591, 220] on button "Start from an image" at bounding box center [608, 224] width 154 height 35
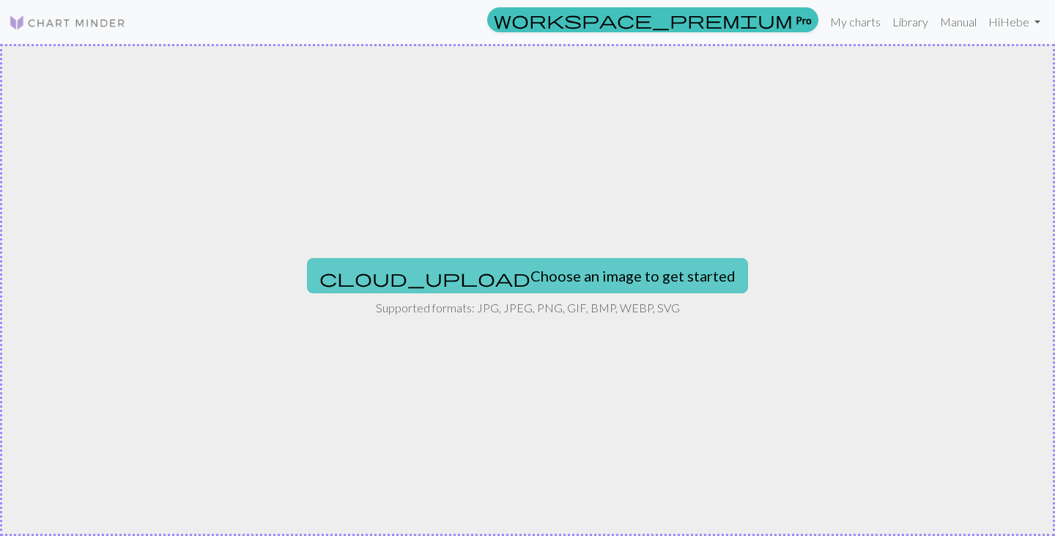
click at [484, 277] on button "cloud_upload Choose an image to get started" at bounding box center [527, 275] width 441 height 35
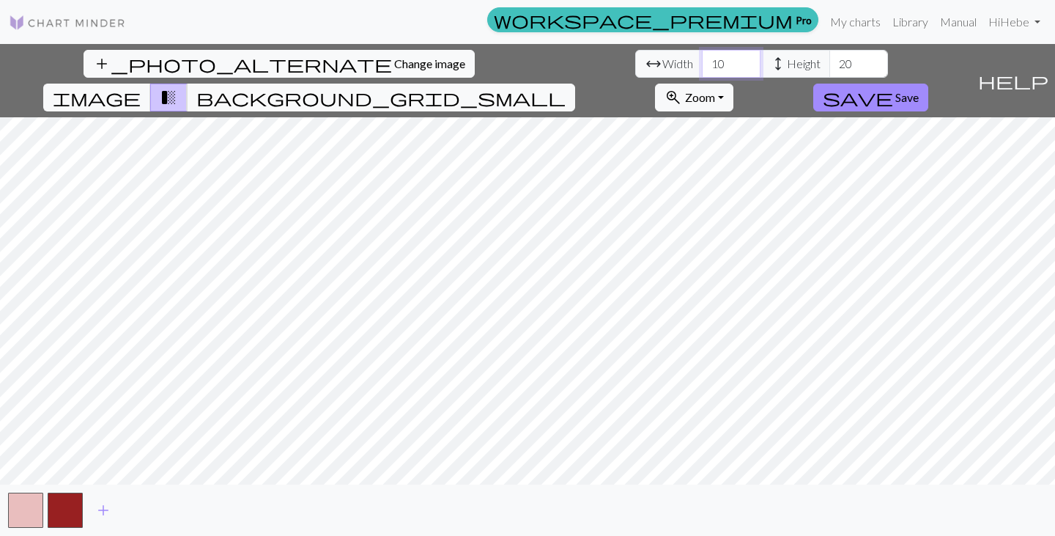
click at [702, 70] on input "10" at bounding box center [731, 64] width 59 height 28
click at [702, 60] on input "11" at bounding box center [731, 64] width 59 height 28
click at [702, 64] on input "10" at bounding box center [731, 64] width 59 height 28
click at [702, 63] on input "11" at bounding box center [731, 64] width 59 height 28
click at [702, 64] on input "10" at bounding box center [731, 64] width 59 height 28
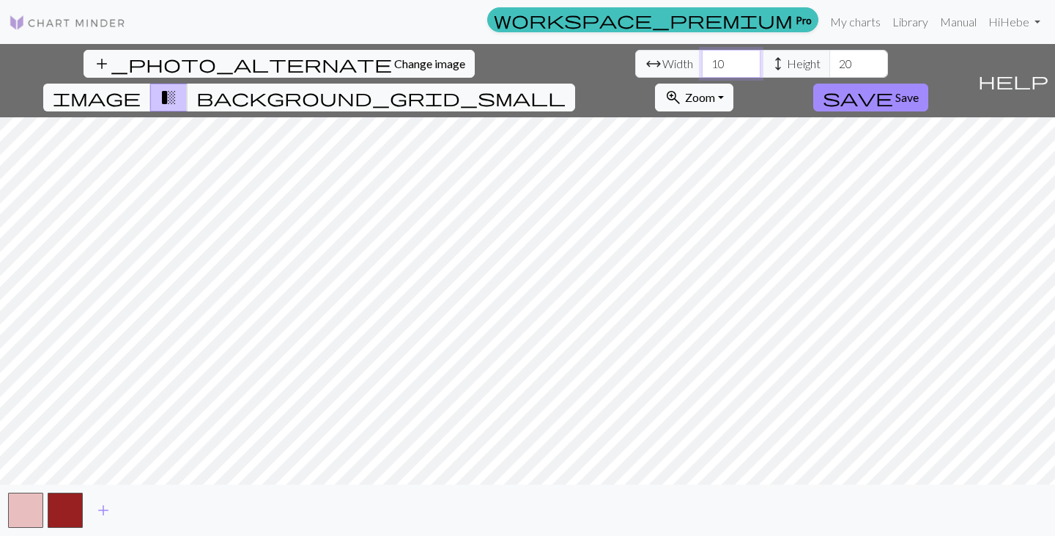
click at [702, 64] on input "9" at bounding box center [731, 64] width 59 height 28
click at [702, 64] on input "8" at bounding box center [731, 64] width 59 height 28
click at [702, 58] on input "9" at bounding box center [731, 64] width 59 height 28
click at [702, 58] on input "10" at bounding box center [731, 64] width 59 height 28
click at [702, 59] on input "11" at bounding box center [731, 64] width 59 height 28
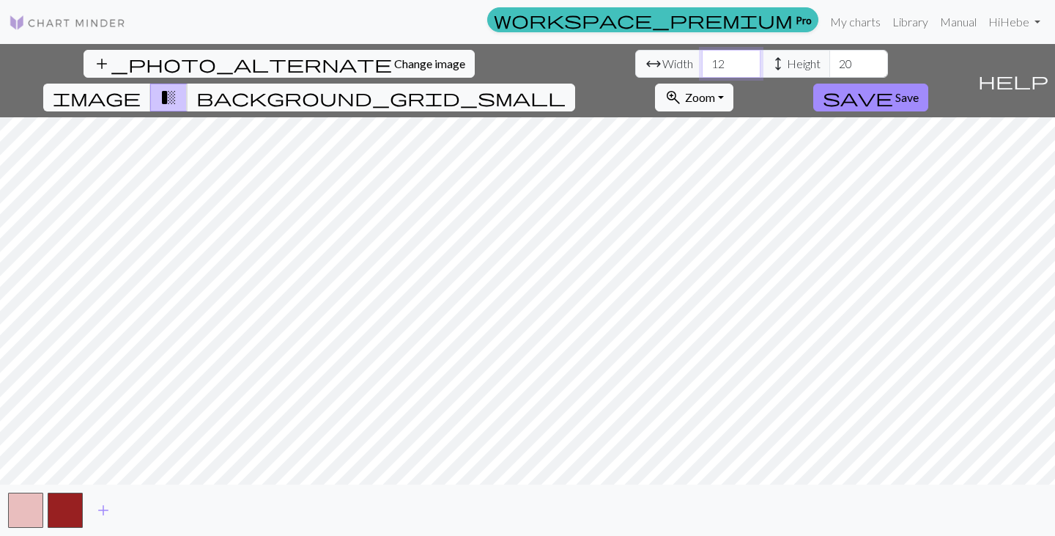
click at [702, 58] on input "12" at bounding box center [731, 64] width 59 height 28
click at [702, 56] on input "13" at bounding box center [731, 64] width 59 height 28
click at [702, 56] on input "14" at bounding box center [731, 64] width 59 height 28
click at [702, 56] on input "15" at bounding box center [731, 64] width 59 height 28
click at [702, 59] on input "16" at bounding box center [731, 64] width 59 height 28
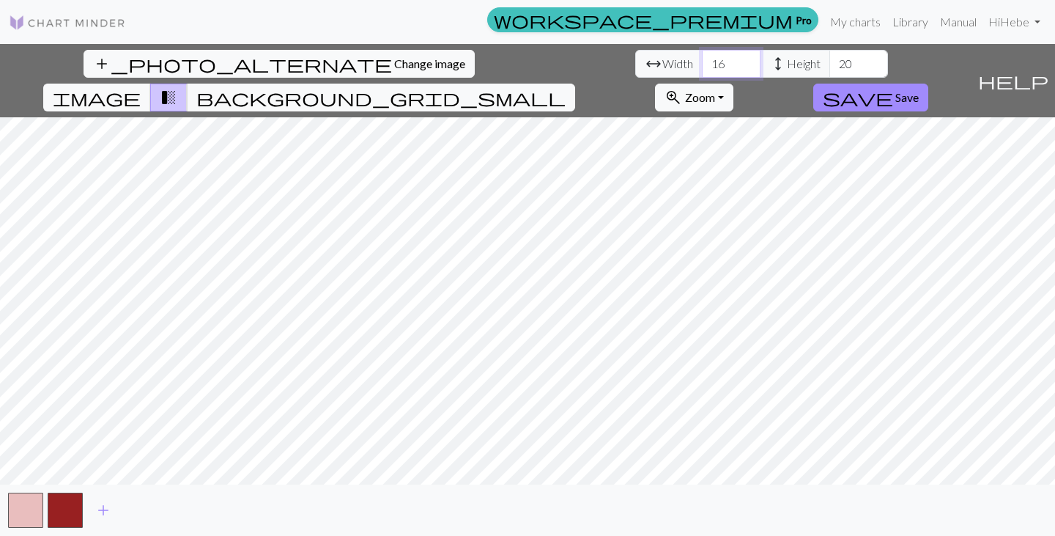
click at [702, 57] on input "17" at bounding box center [731, 64] width 59 height 28
click at [702, 56] on input "18" at bounding box center [731, 64] width 59 height 28
click at [702, 56] on input "19" at bounding box center [731, 64] width 59 height 28
click at [702, 60] on input "20" at bounding box center [731, 64] width 59 height 28
click at [702, 59] on input "21" at bounding box center [731, 64] width 59 height 28
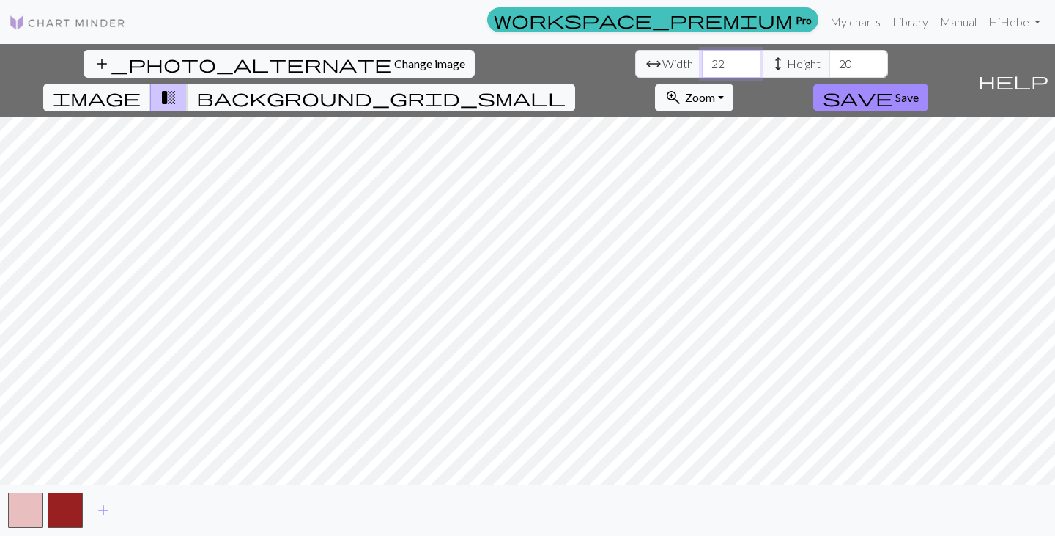
click at [702, 55] on input "22" at bounding box center [731, 64] width 59 height 28
click at [702, 60] on input "23" at bounding box center [731, 64] width 59 height 28
click at [702, 55] on input "24" at bounding box center [731, 64] width 59 height 28
type input "25"
click at [702, 59] on input "25" at bounding box center [731, 64] width 59 height 28
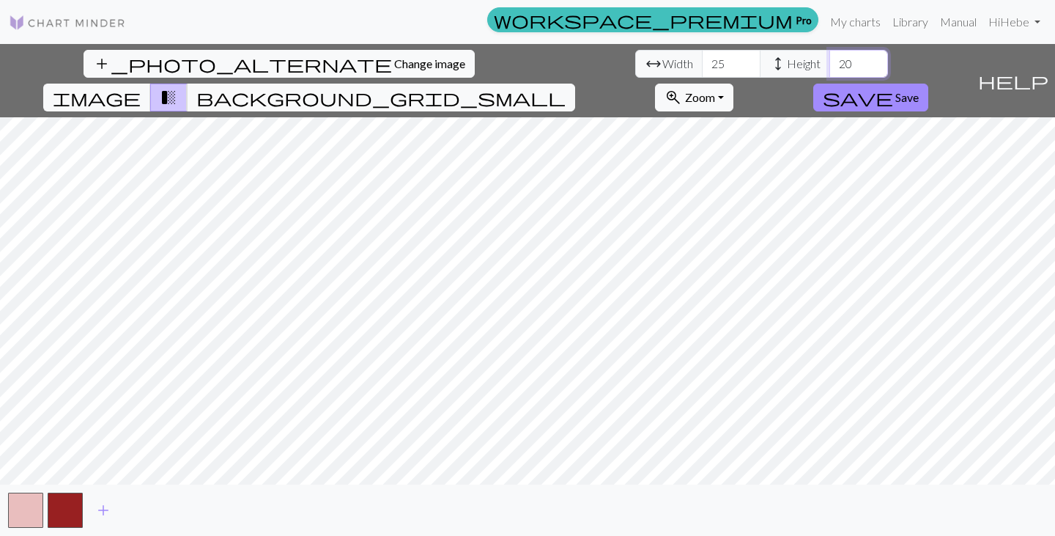
click at [830, 70] on input "20" at bounding box center [859, 64] width 59 height 28
click at [830, 60] on input "21" at bounding box center [859, 64] width 59 height 28
click at [830, 59] on input "22" at bounding box center [859, 64] width 59 height 28
click at [830, 58] on input "23" at bounding box center [859, 64] width 59 height 28
click at [830, 57] on input "24" at bounding box center [859, 64] width 59 height 28
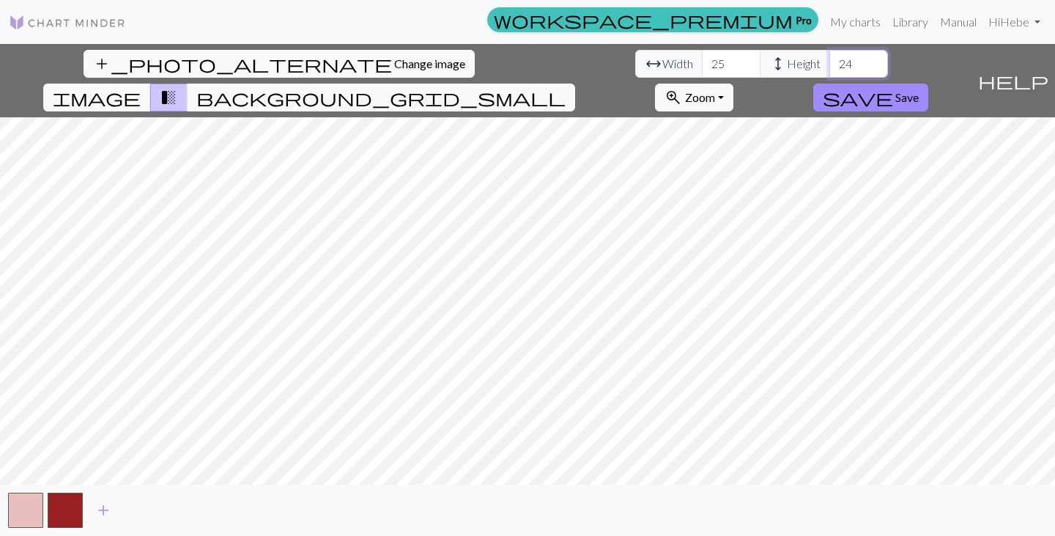
click at [830, 58] on input "25" at bounding box center [859, 64] width 59 height 28
click at [830, 59] on input "26" at bounding box center [859, 64] width 59 height 28
click at [830, 58] on input "27" at bounding box center [859, 64] width 59 height 28
click at [830, 57] on input "28" at bounding box center [859, 64] width 59 height 28
click at [830, 57] on input "29" at bounding box center [859, 64] width 59 height 28
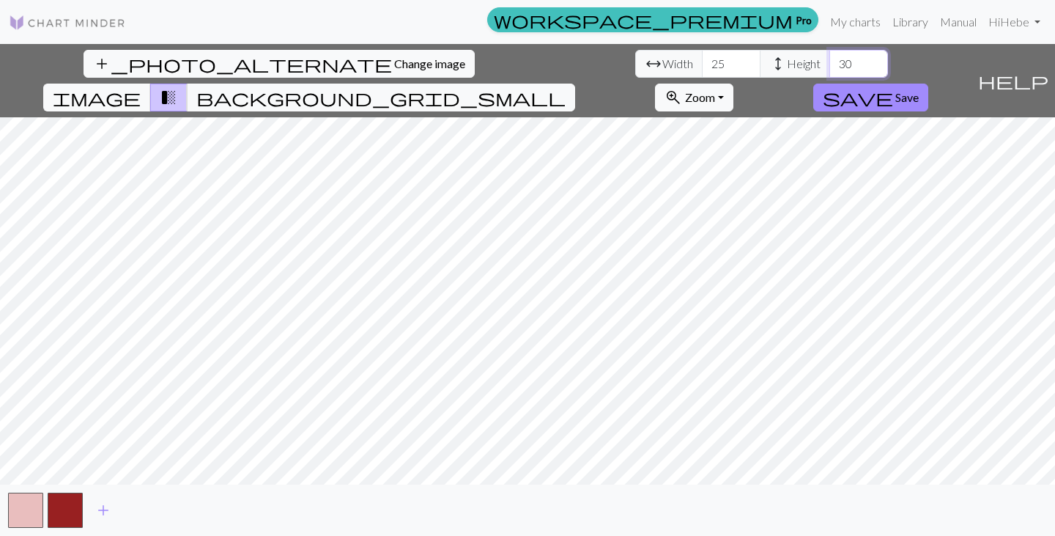
click at [830, 56] on input "30" at bounding box center [859, 64] width 59 height 28
click at [830, 56] on input "31" at bounding box center [859, 64] width 59 height 28
type input "32"
click at [830, 59] on input "32" at bounding box center [859, 64] width 59 height 28
click at [566, 87] on span "background_grid_small" at bounding box center [380, 97] width 369 height 21
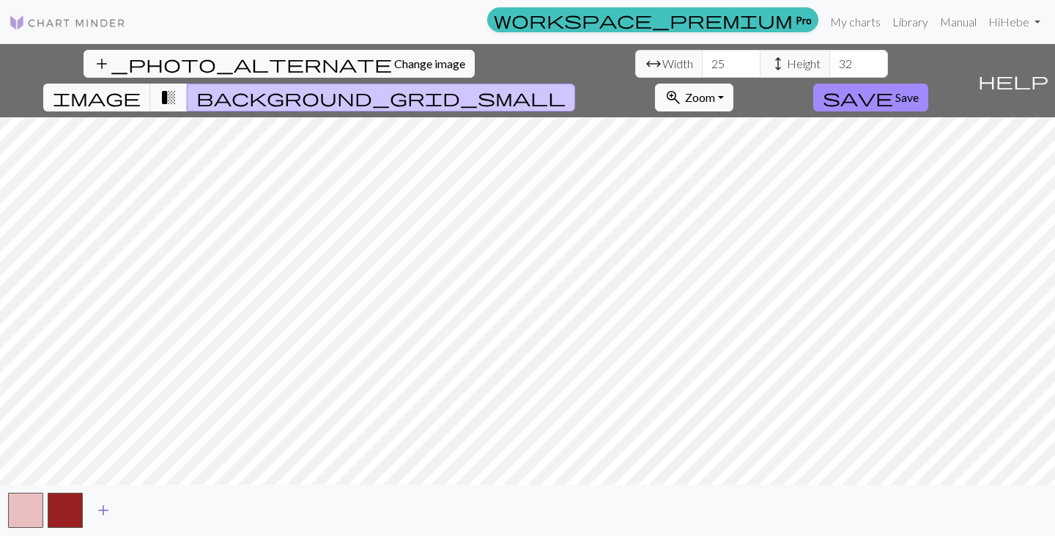
click at [112, 511] on button "add" at bounding box center [103, 510] width 37 height 28
click at [142, 513] on span "add" at bounding box center [143, 510] width 18 height 21
click at [144, 508] on button "button" at bounding box center [144, 509] width 35 height 35
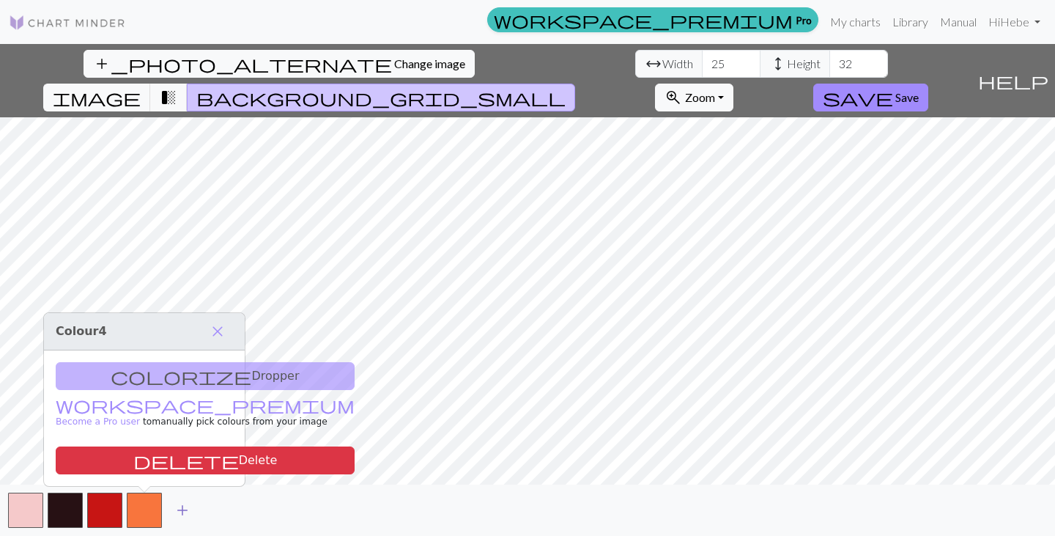
click at [182, 512] on span "add" at bounding box center [183, 510] width 18 height 21
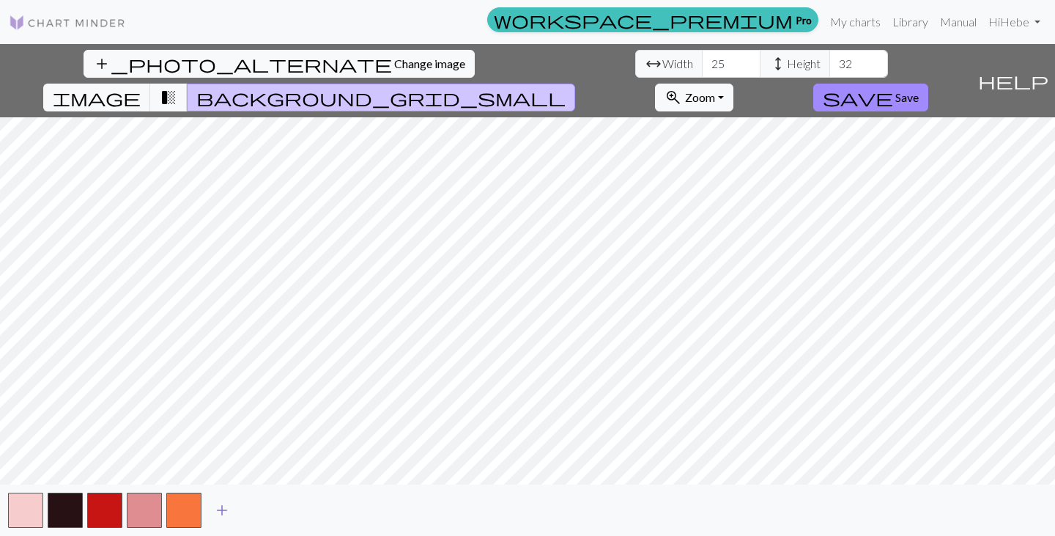
click at [223, 514] on span "add" at bounding box center [222, 510] width 18 height 21
click at [271, 520] on button "add" at bounding box center [261, 510] width 37 height 28
click at [304, 513] on span "add" at bounding box center [301, 510] width 18 height 21
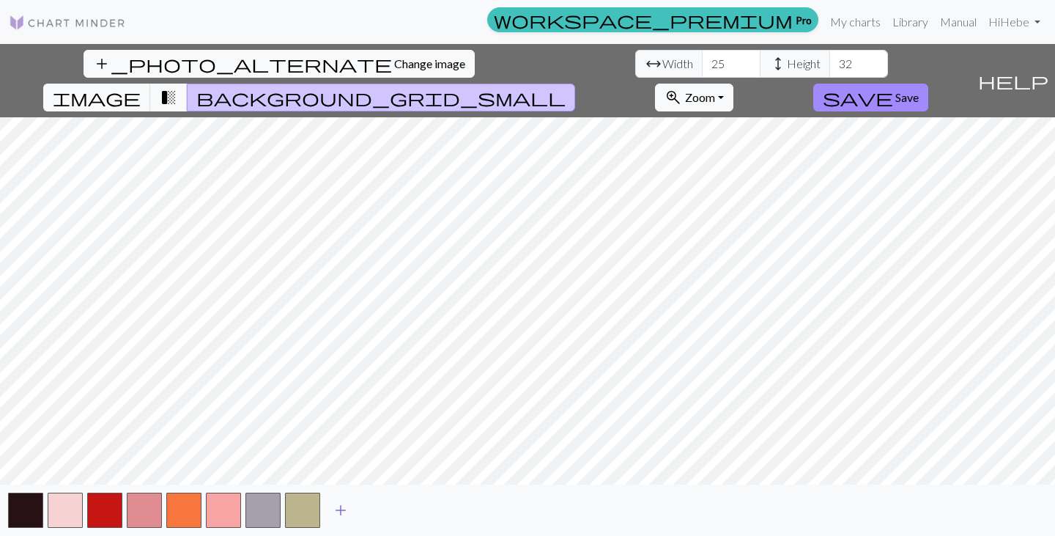
click at [352, 509] on button "add" at bounding box center [340, 510] width 37 height 28
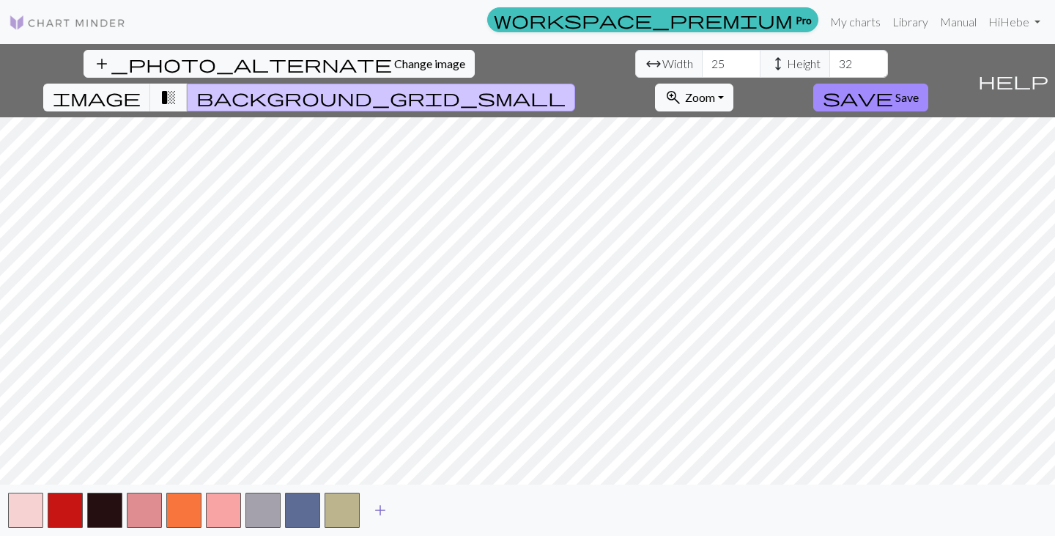
click at [384, 517] on span "add" at bounding box center [381, 510] width 18 height 21
click at [425, 514] on span "add" at bounding box center [420, 510] width 18 height 21
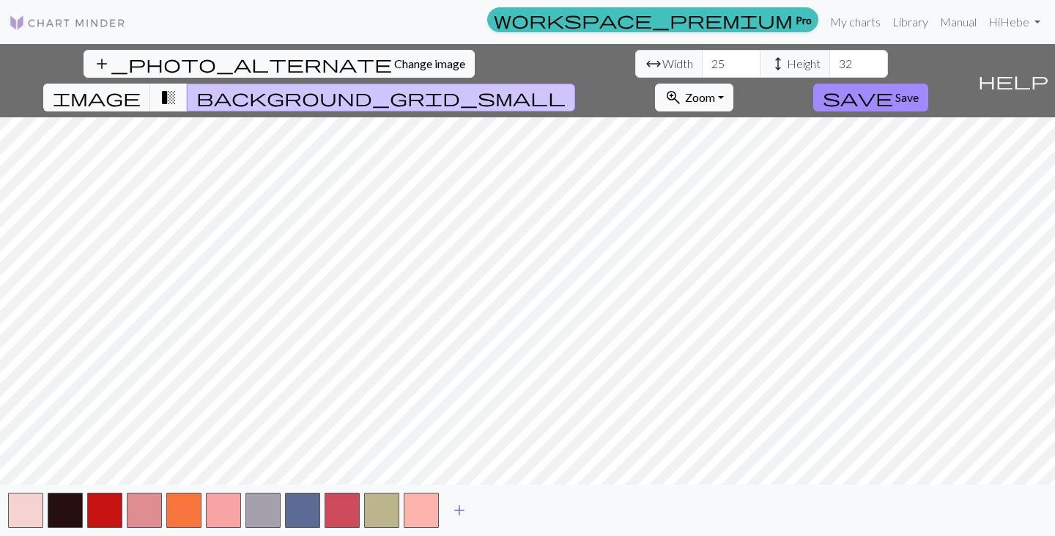
click at [473, 506] on button "add" at bounding box center [459, 510] width 37 height 28
click at [516, 518] on button "add" at bounding box center [499, 510] width 37 height 28
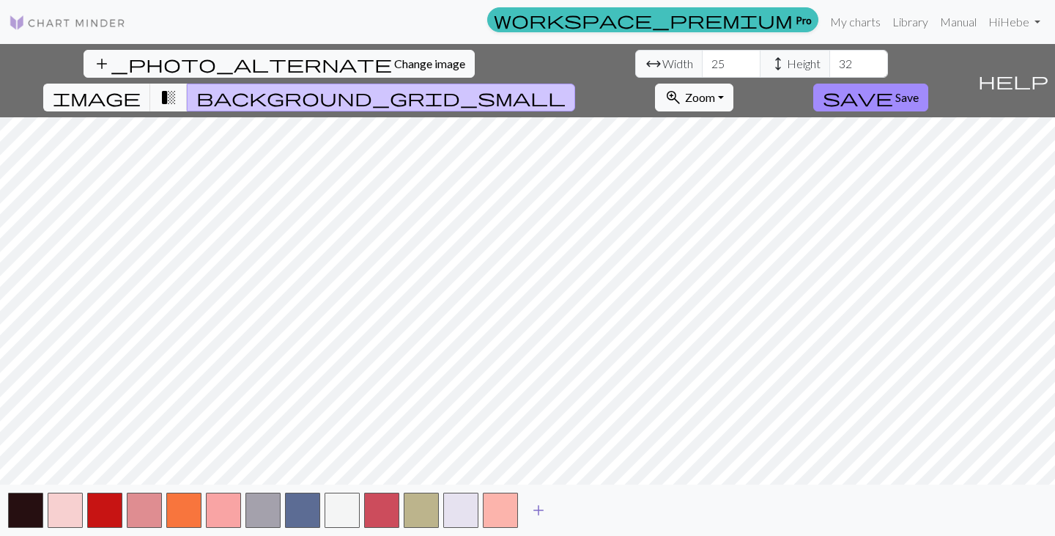
click at [547, 511] on span "add" at bounding box center [539, 510] width 18 height 21
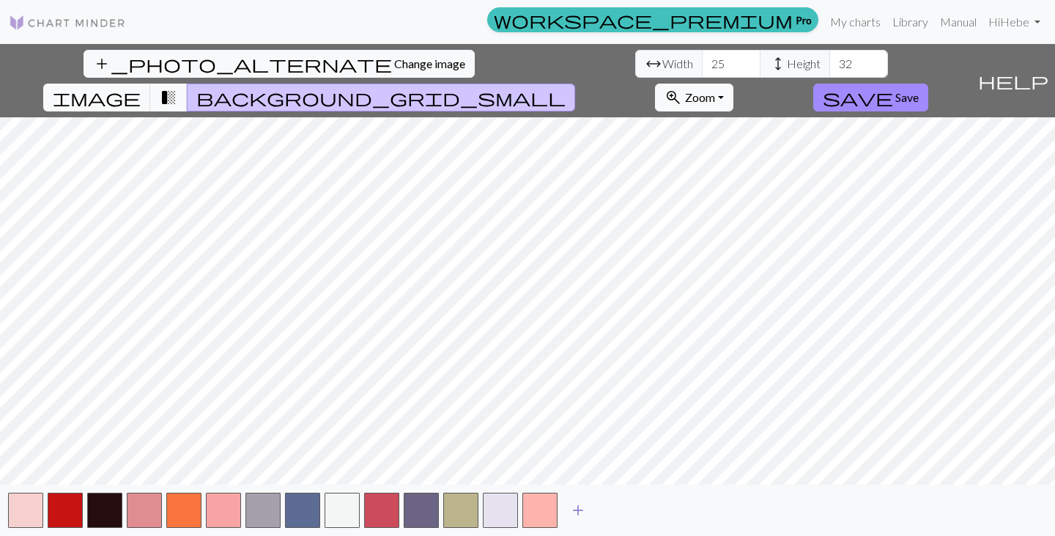
click at [595, 514] on button "add" at bounding box center [578, 510] width 37 height 28
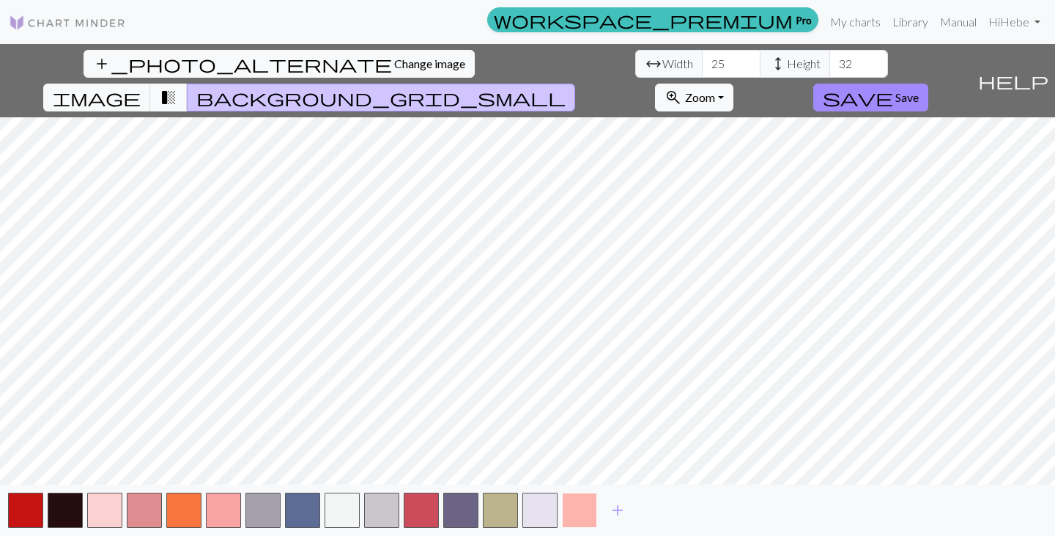
click at [584, 519] on button "button" at bounding box center [579, 509] width 35 height 35
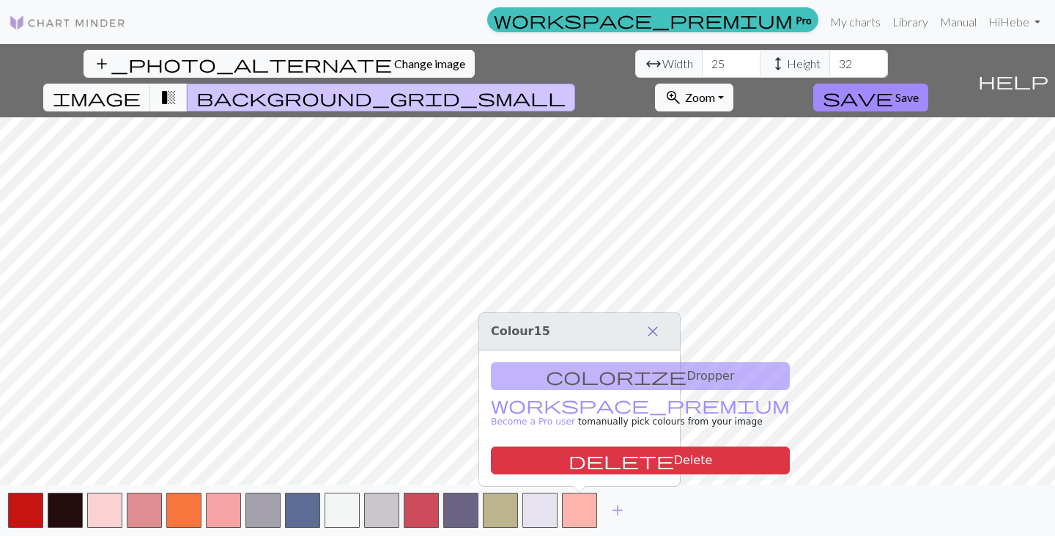
click at [654, 330] on span "close" at bounding box center [653, 331] width 18 height 21
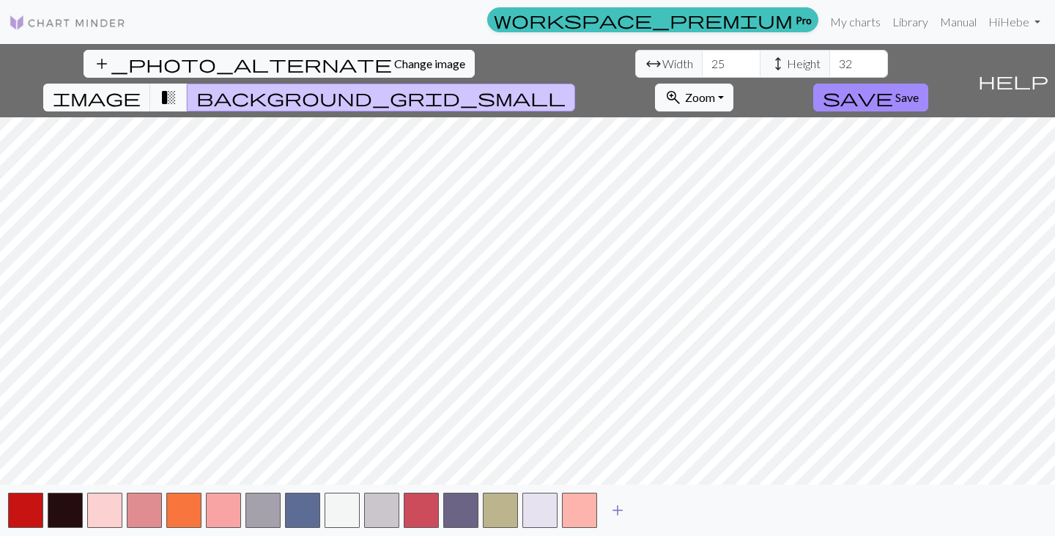
click at [626, 511] on span "add" at bounding box center [618, 510] width 18 height 21
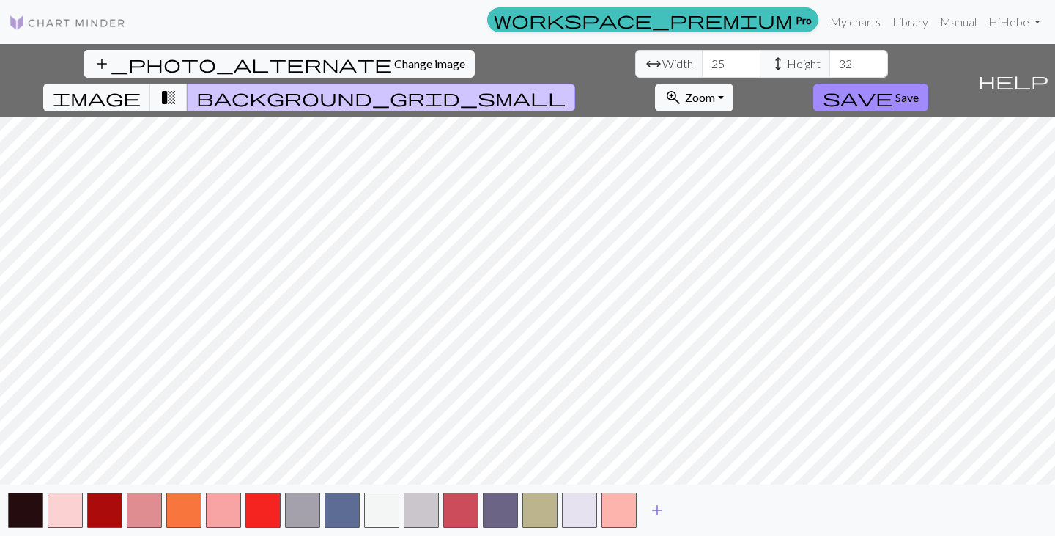
click at [664, 504] on span "add" at bounding box center [658, 510] width 18 height 21
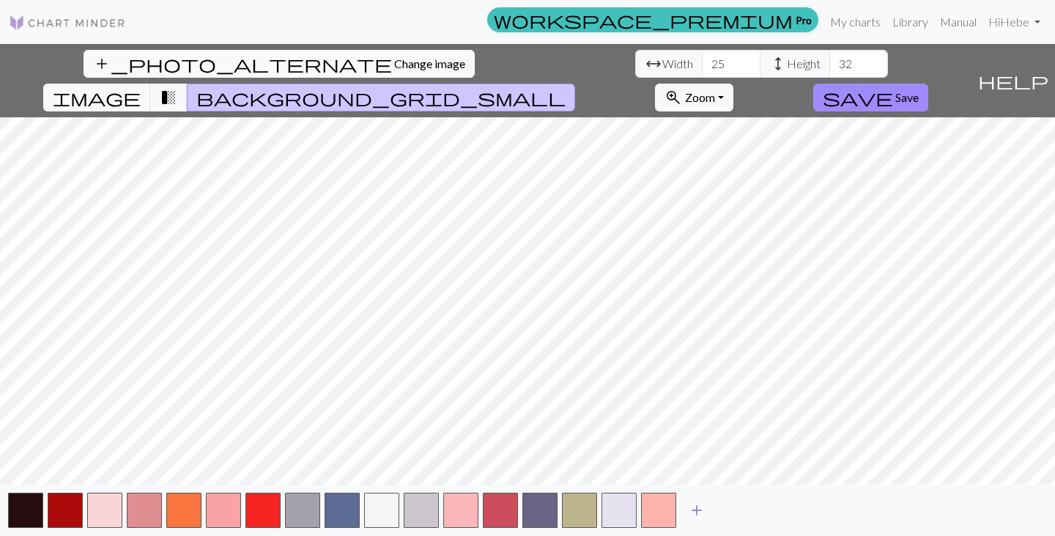
click at [701, 510] on span "add" at bounding box center [697, 510] width 18 height 21
click at [751, 515] on button "add" at bounding box center [736, 510] width 37 height 28
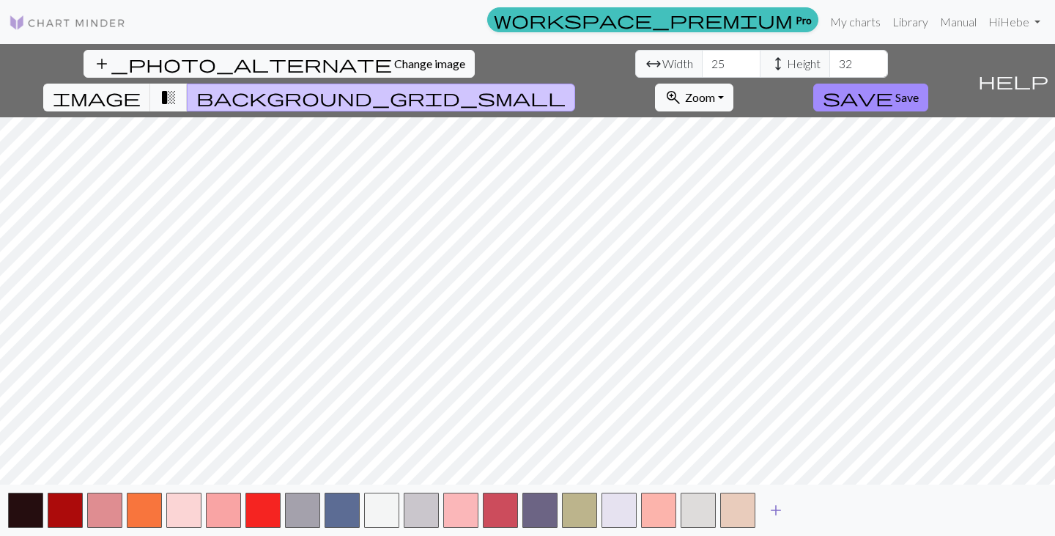
click at [791, 505] on button "add" at bounding box center [776, 510] width 37 height 28
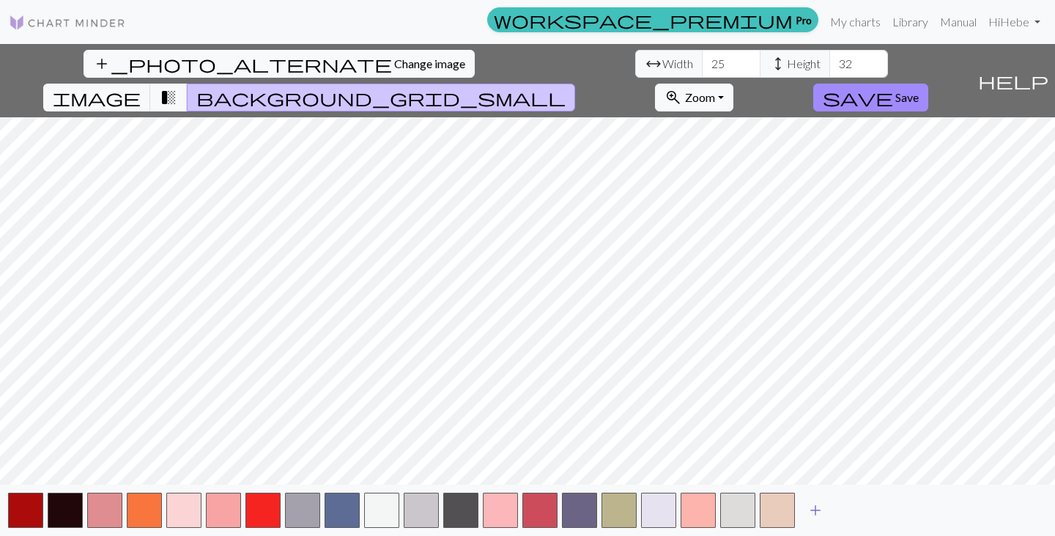
click at [830, 508] on button "add" at bounding box center [815, 510] width 37 height 28
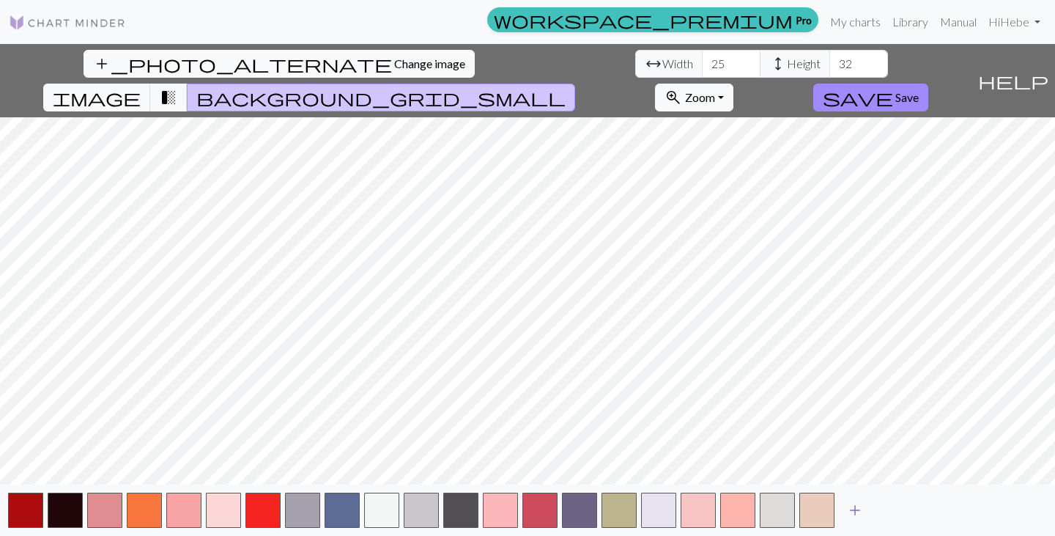
click at [868, 514] on button "add" at bounding box center [855, 510] width 37 height 28
click at [908, 504] on button "add" at bounding box center [894, 510] width 37 height 28
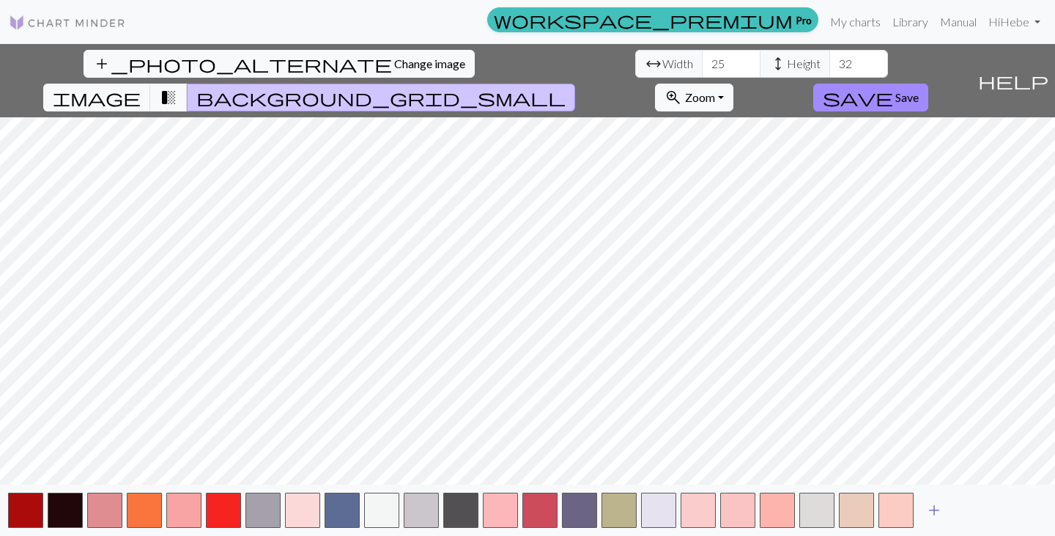
click at [947, 510] on button "add" at bounding box center [934, 510] width 37 height 28
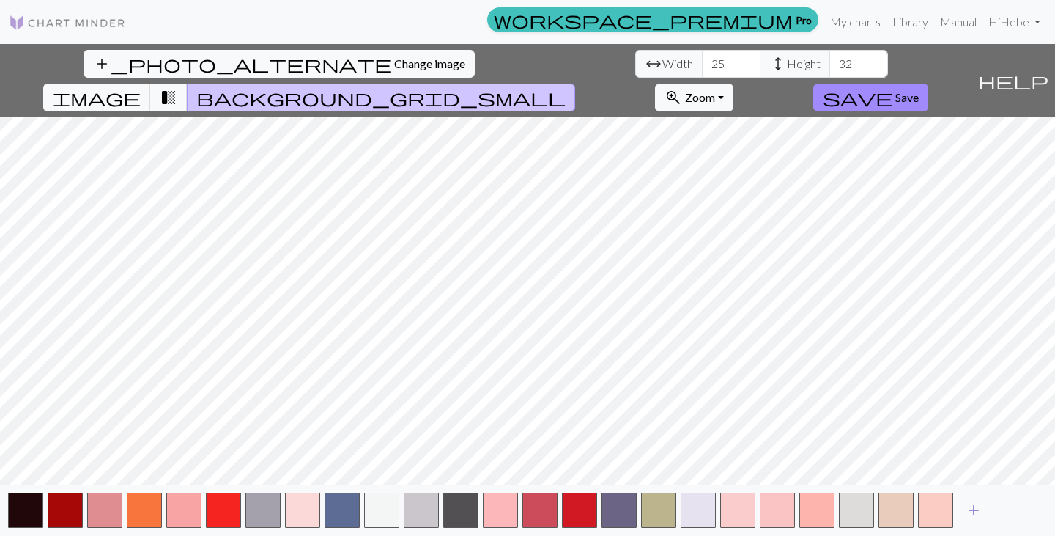
click at [984, 514] on button "add" at bounding box center [974, 510] width 37 height 28
click at [1022, 509] on span "add" at bounding box center [1014, 510] width 18 height 21
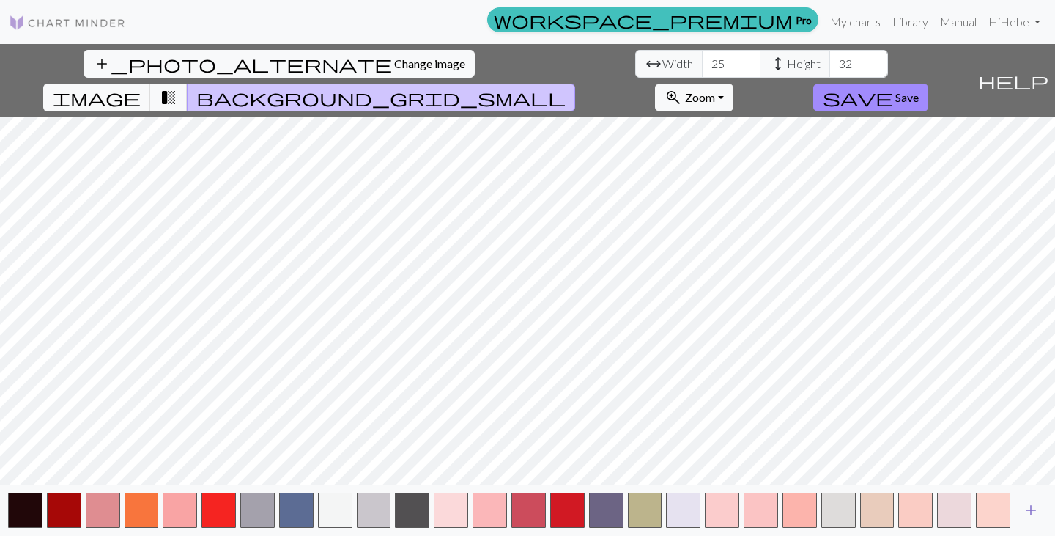
click at [1043, 509] on button "add" at bounding box center [1031, 510] width 37 height 28
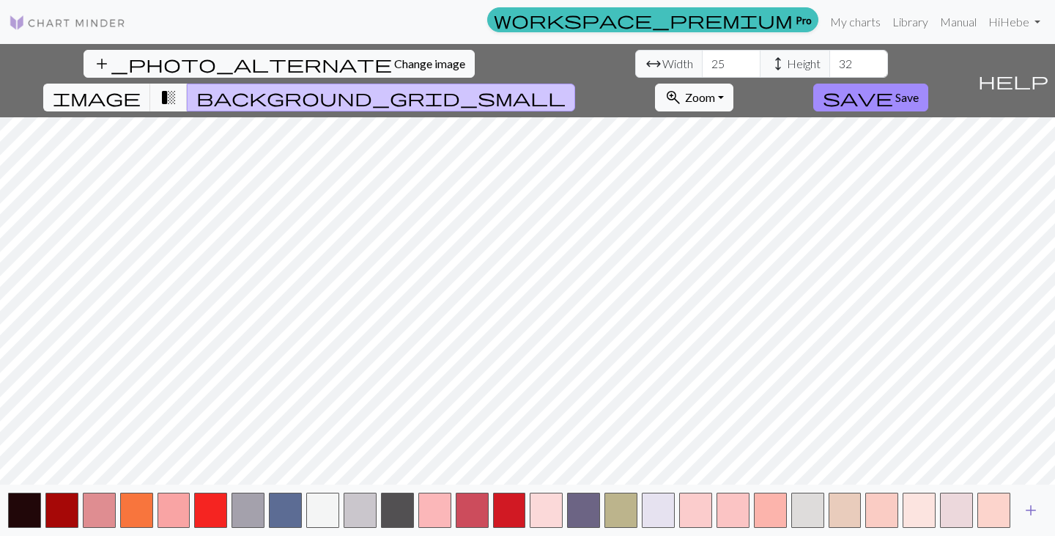
click at [1043, 509] on button "add" at bounding box center [1031, 510] width 37 height 28
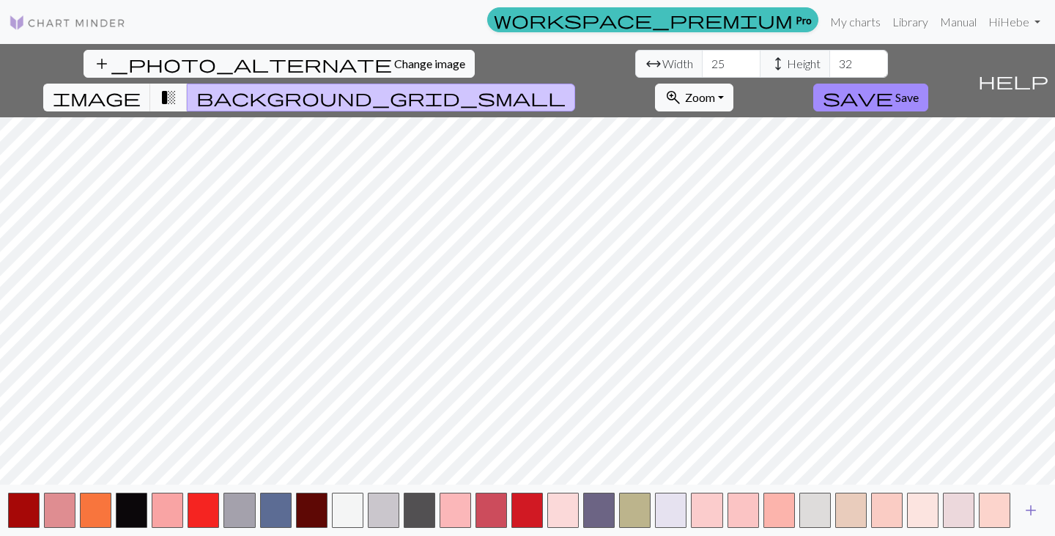
click at [1032, 512] on span "add" at bounding box center [1031, 510] width 18 height 21
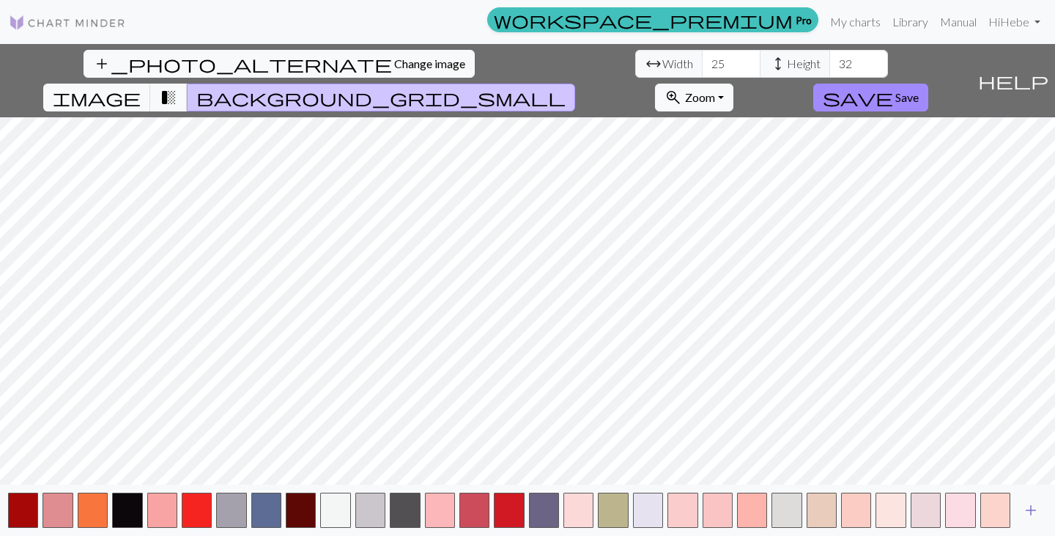
click at [1032, 517] on span "add" at bounding box center [1031, 510] width 18 height 21
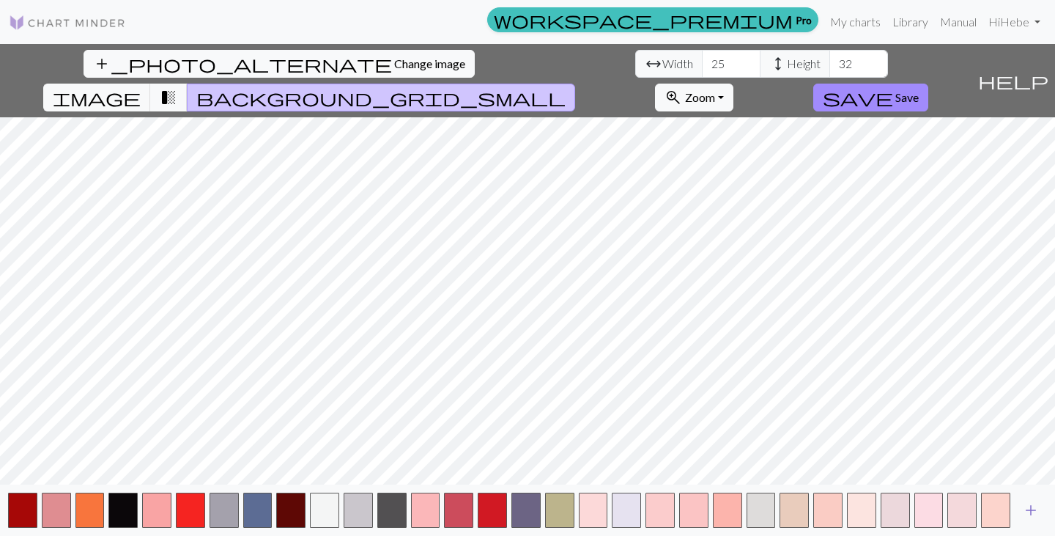
click at [1035, 511] on span "add" at bounding box center [1031, 510] width 18 height 21
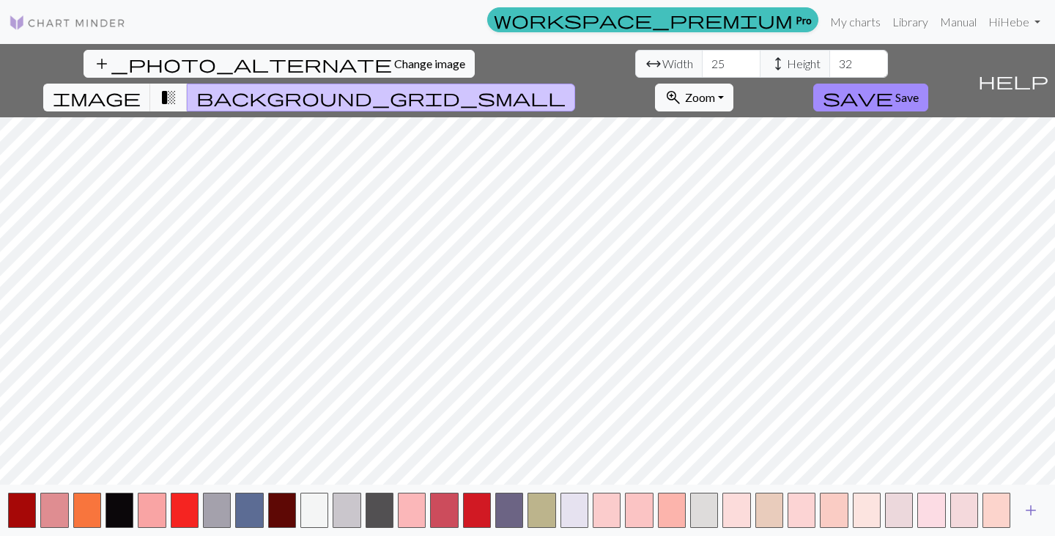
click at [1033, 516] on span "add" at bounding box center [1031, 510] width 18 height 21
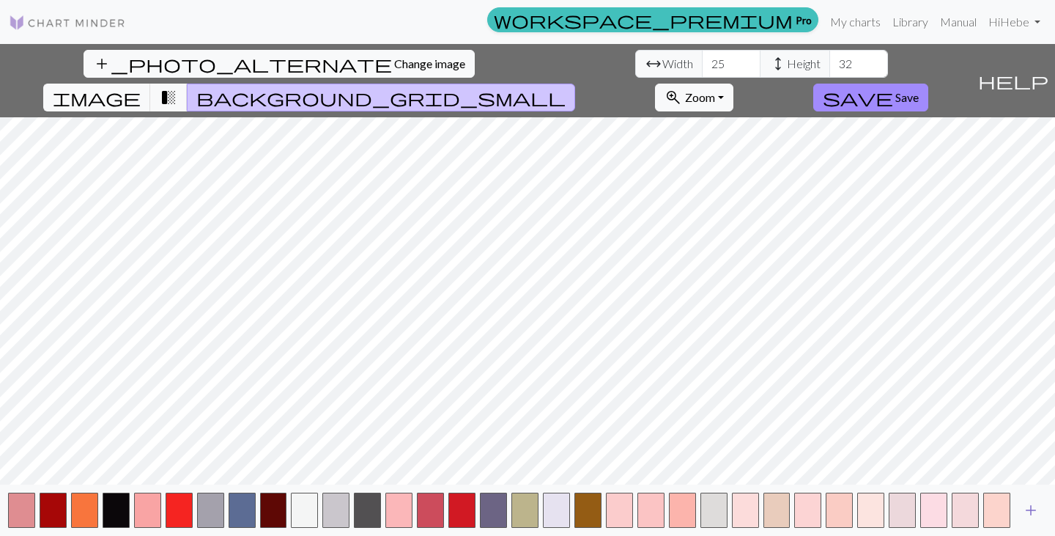
click at [1032, 513] on span "add" at bounding box center [1031, 510] width 18 height 21
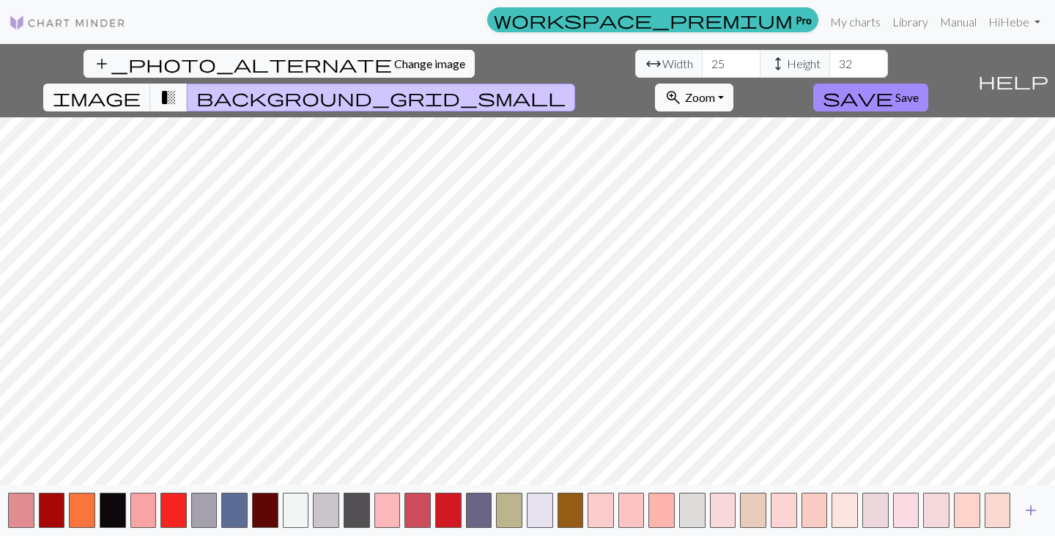
click at [1032, 514] on span "add" at bounding box center [1031, 510] width 18 height 21
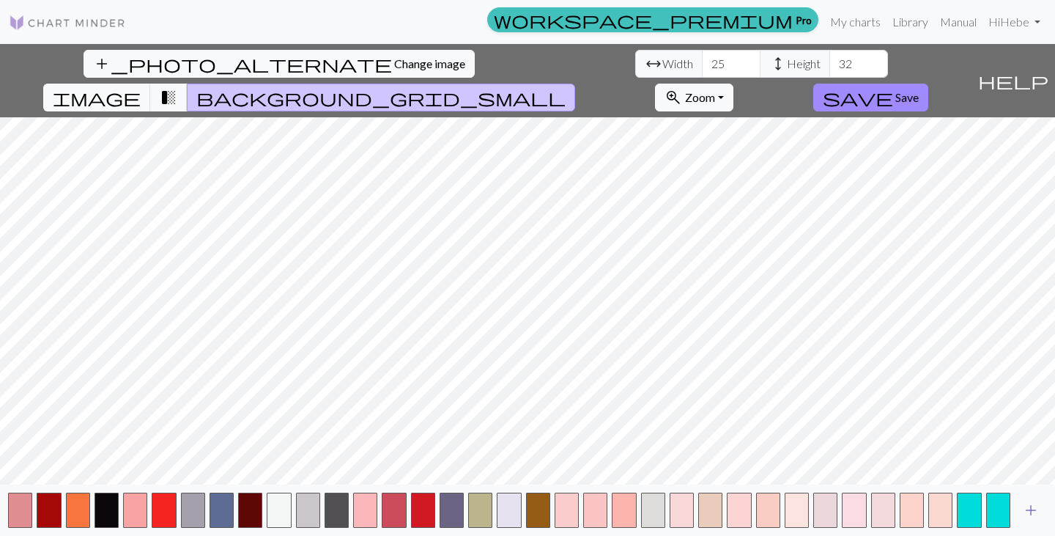
click at [1030, 512] on span "add" at bounding box center [1031, 510] width 18 height 21
click at [1032, 513] on span "add" at bounding box center [1031, 510] width 18 height 21
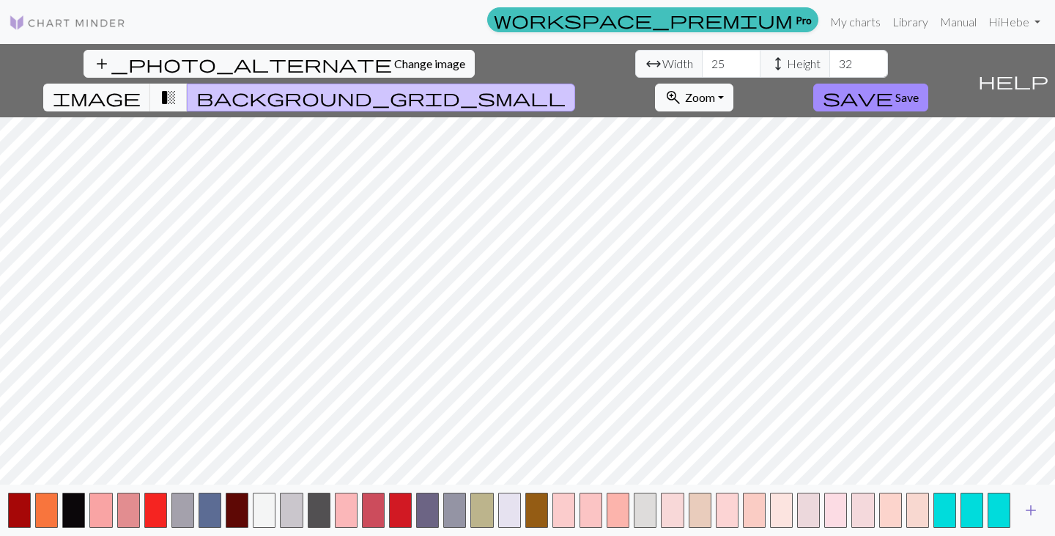
click at [1033, 514] on span "add" at bounding box center [1031, 510] width 18 height 21
click at [1035, 514] on span "add" at bounding box center [1031, 510] width 18 height 21
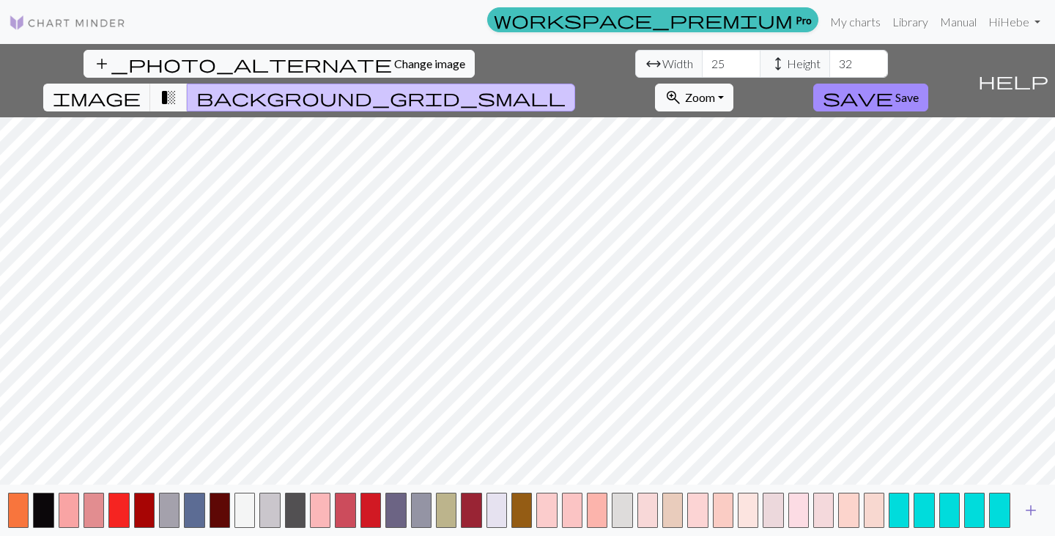
click at [1035, 514] on span "add" at bounding box center [1031, 510] width 18 height 21
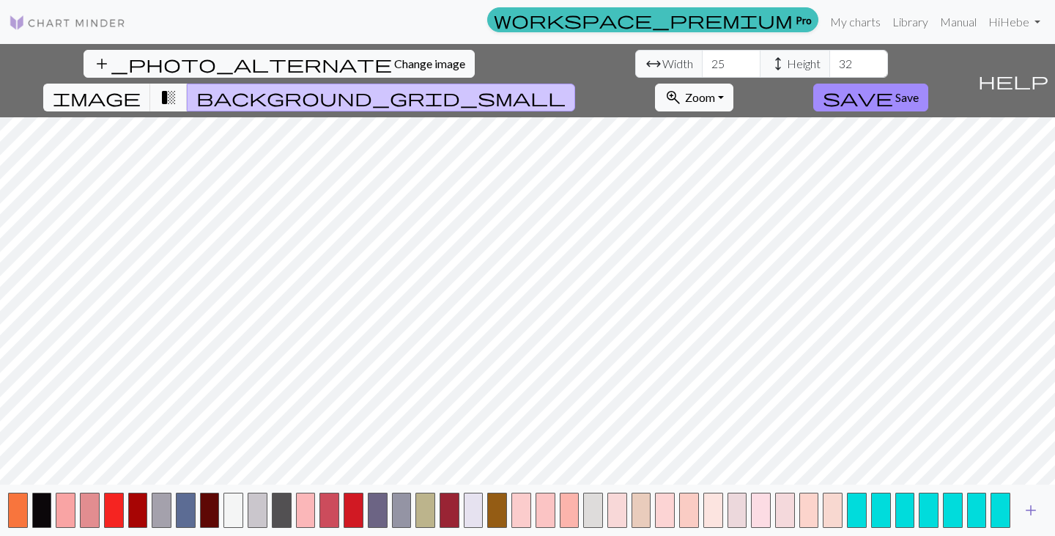
click at [1035, 514] on span "add" at bounding box center [1031, 510] width 18 height 21
click at [1034, 514] on span "add" at bounding box center [1031, 510] width 18 height 21
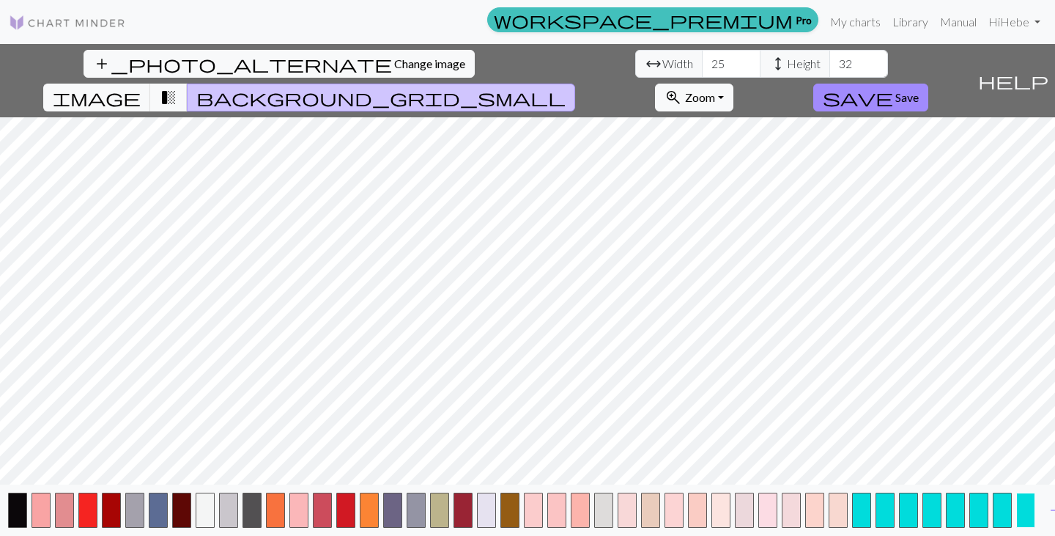
click at [1033, 514] on button "button" at bounding box center [1025, 509] width 19 height 35
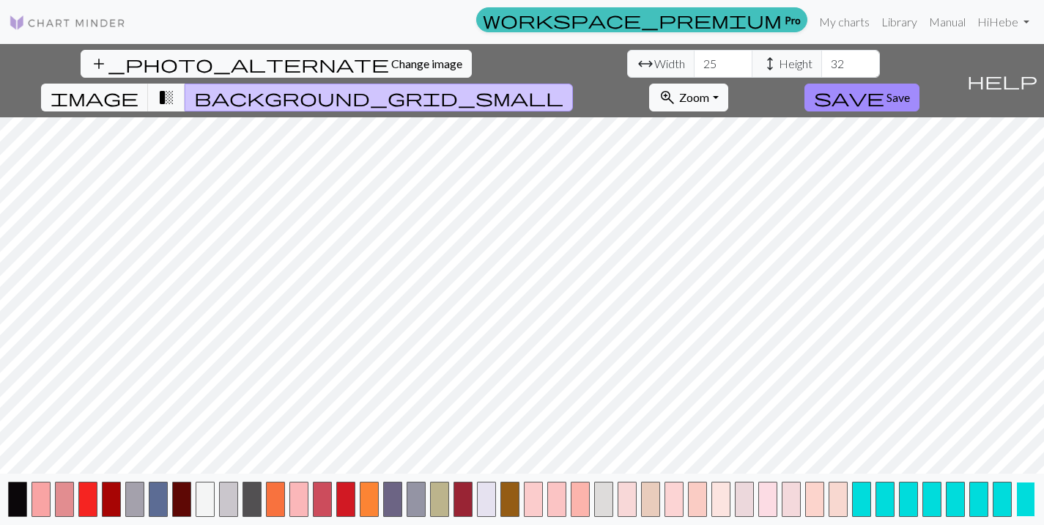
click at [1032, 515] on button "button" at bounding box center [1025, 498] width 19 height 35
click at [1032, 514] on button "button" at bounding box center [1025, 498] width 19 height 35
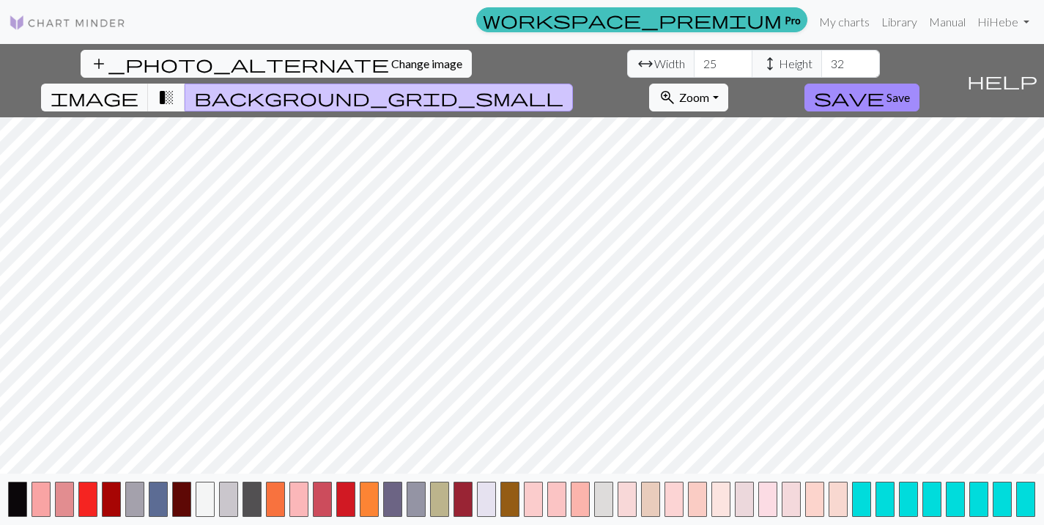
click at [175, 87] on span "transition_fade" at bounding box center [167, 97] width 18 height 21
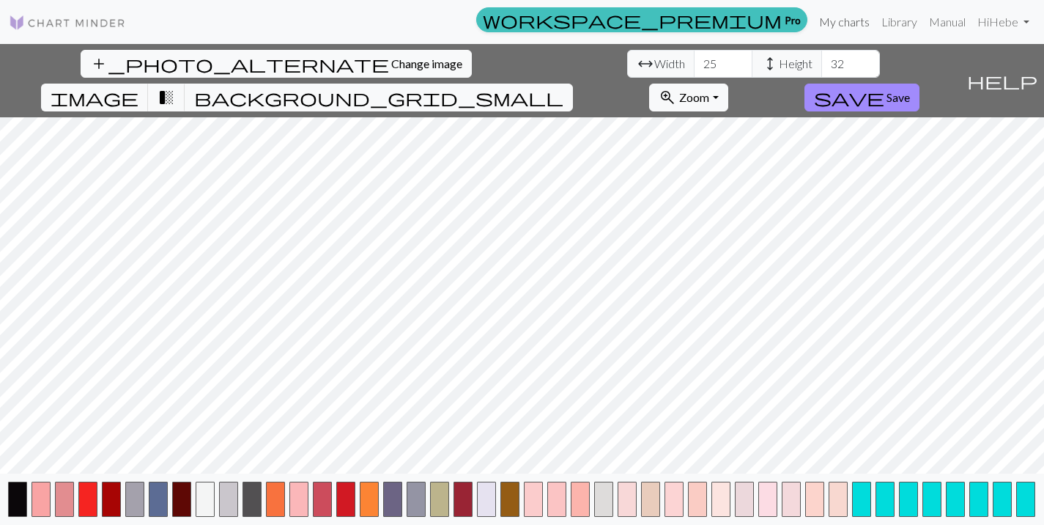
click at [852, 22] on link "My charts" at bounding box center [844, 21] width 62 height 29
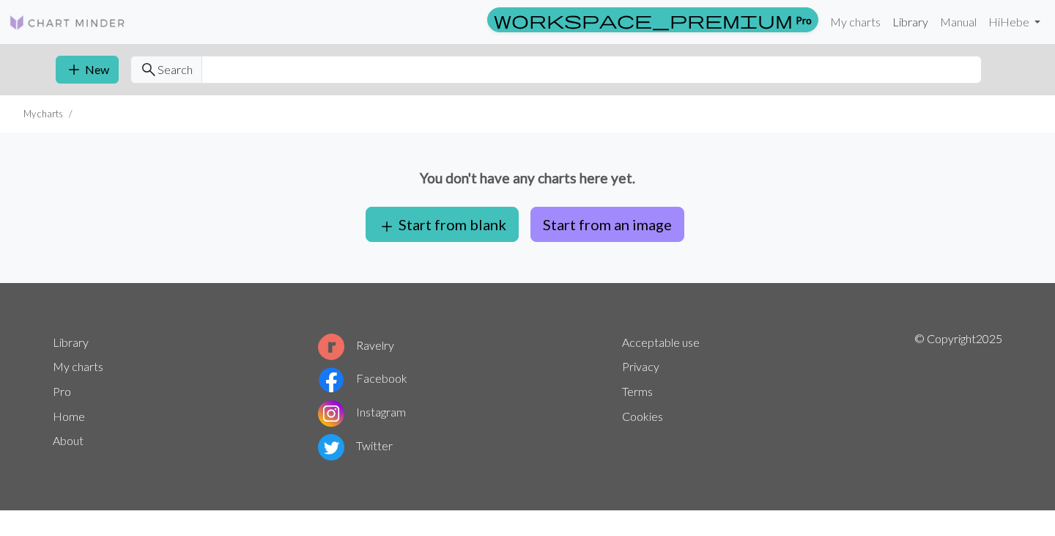
click at [906, 35] on link "Library" at bounding box center [911, 21] width 48 height 29
click at [911, 23] on link "Library" at bounding box center [911, 21] width 48 height 29
click at [961, 21] on link "Manual" at bounding box center [958, 21] width 48 height 29
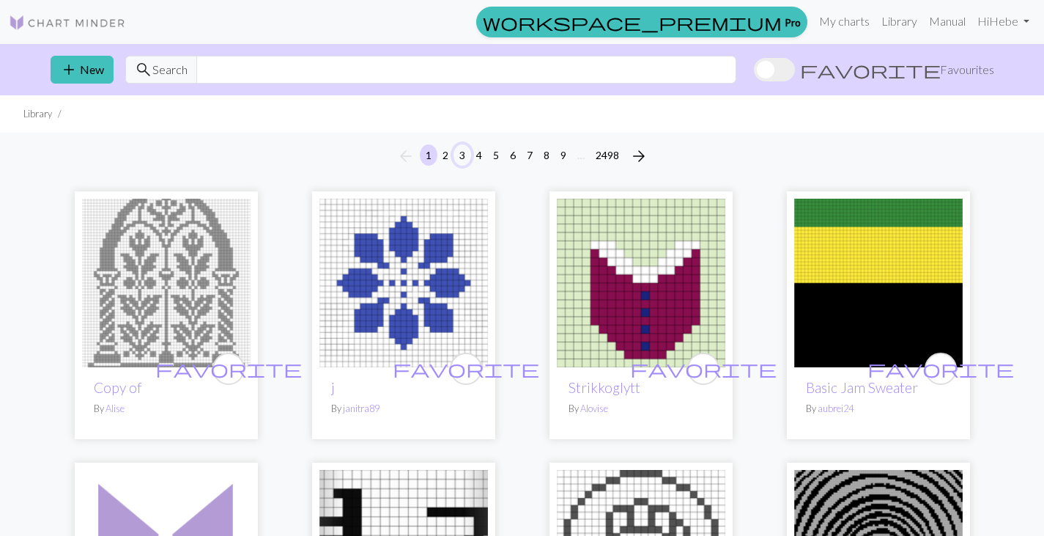
click at [459, 155] on button "3" at bounding box center [463, 154] width 18 height 21
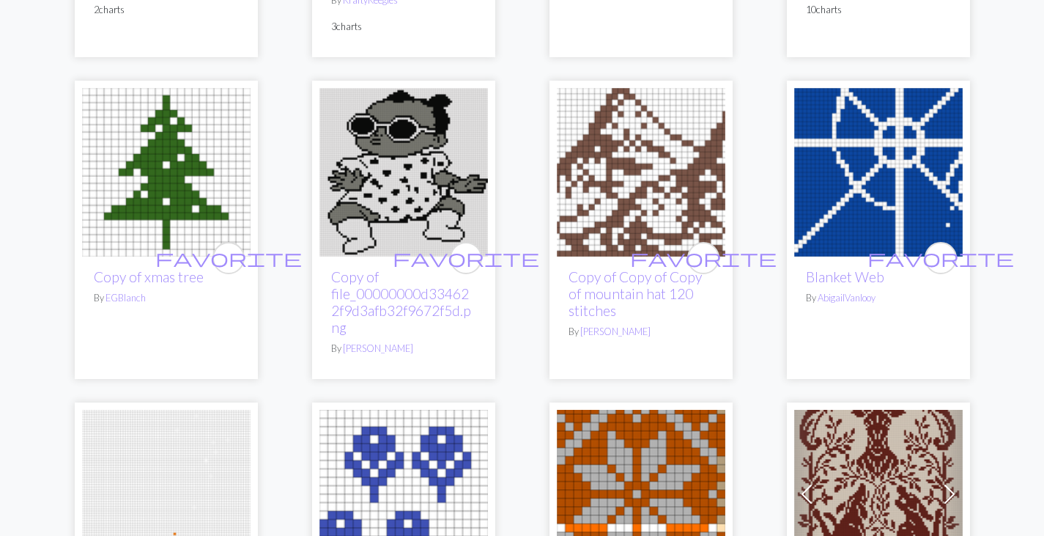
scroll to position [1347, 0]
